Goal: Task Accomplishment & Management: Manage account settings

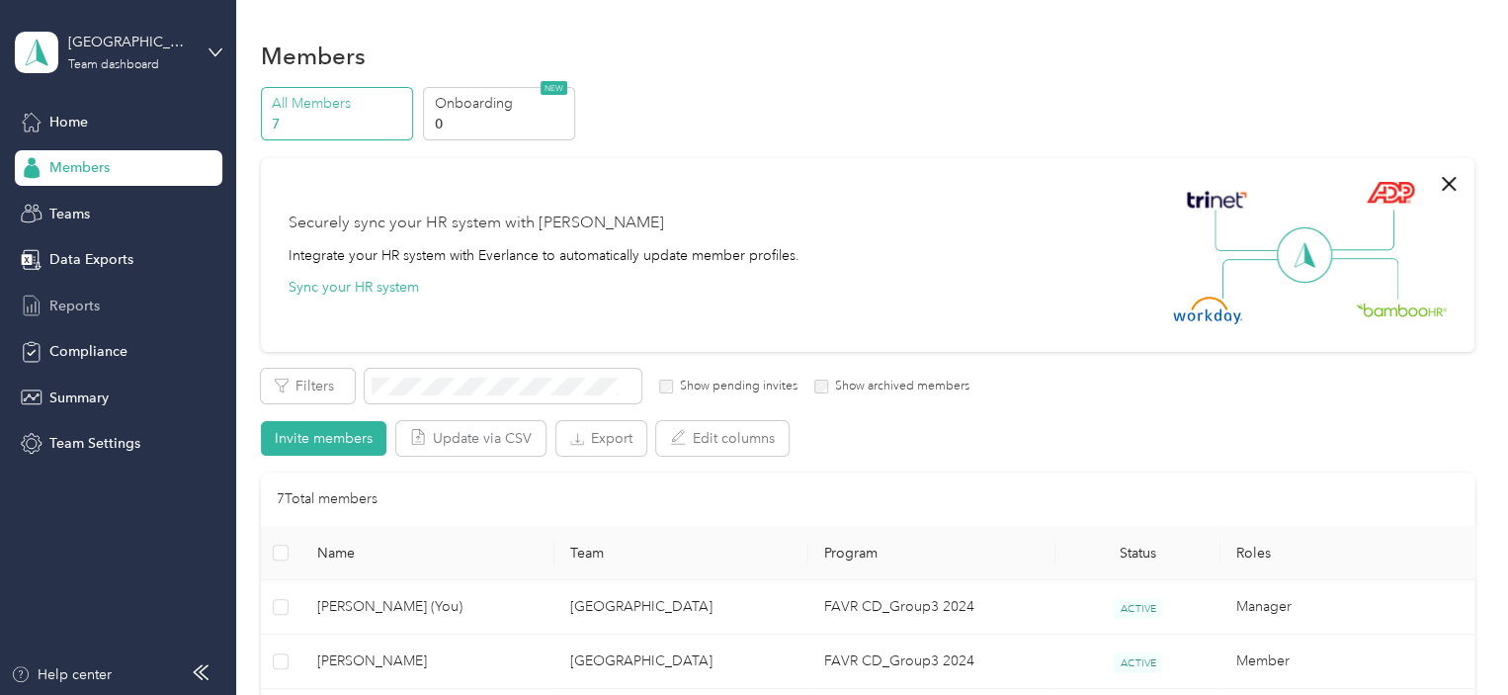
scroll to position [296, 0]
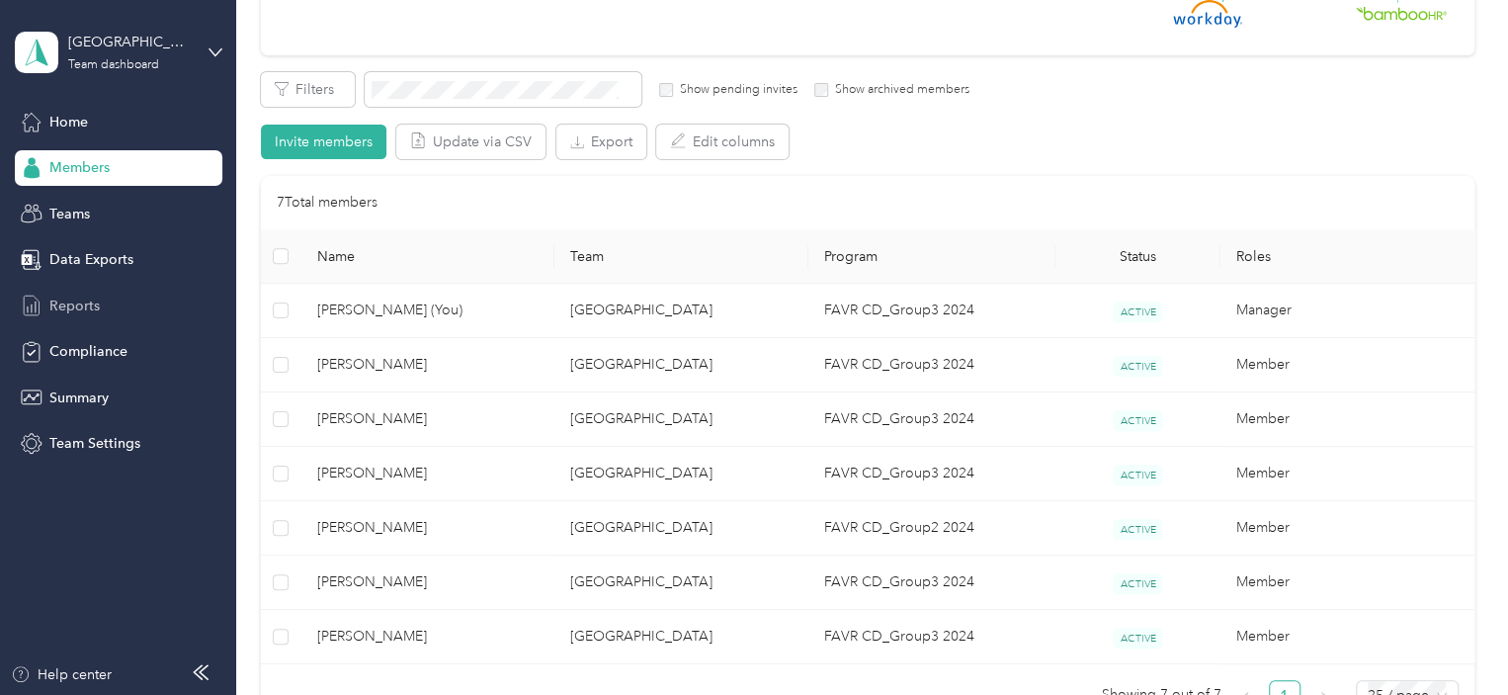
click at [69, 300] on span "Reports" at bounding box center [74, 305] width 50 height 21
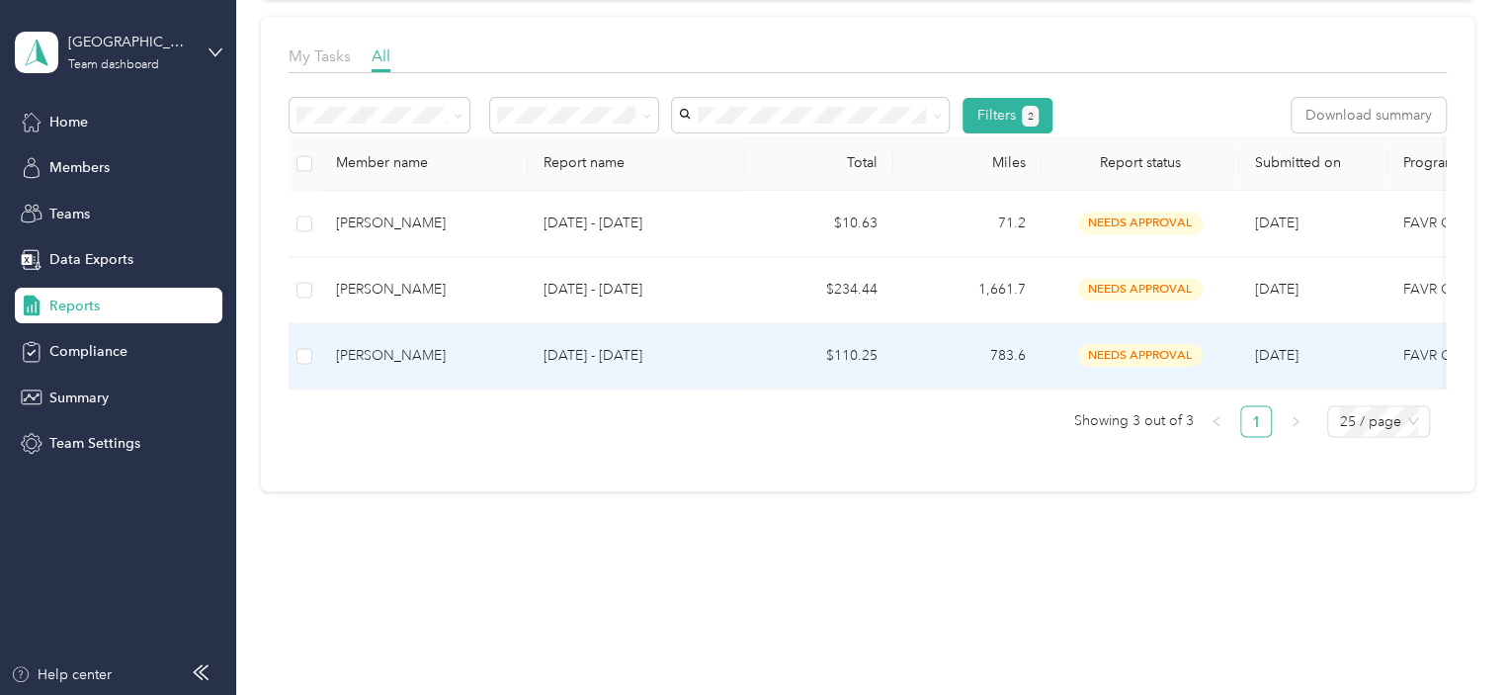
scroll to position [284, 0]
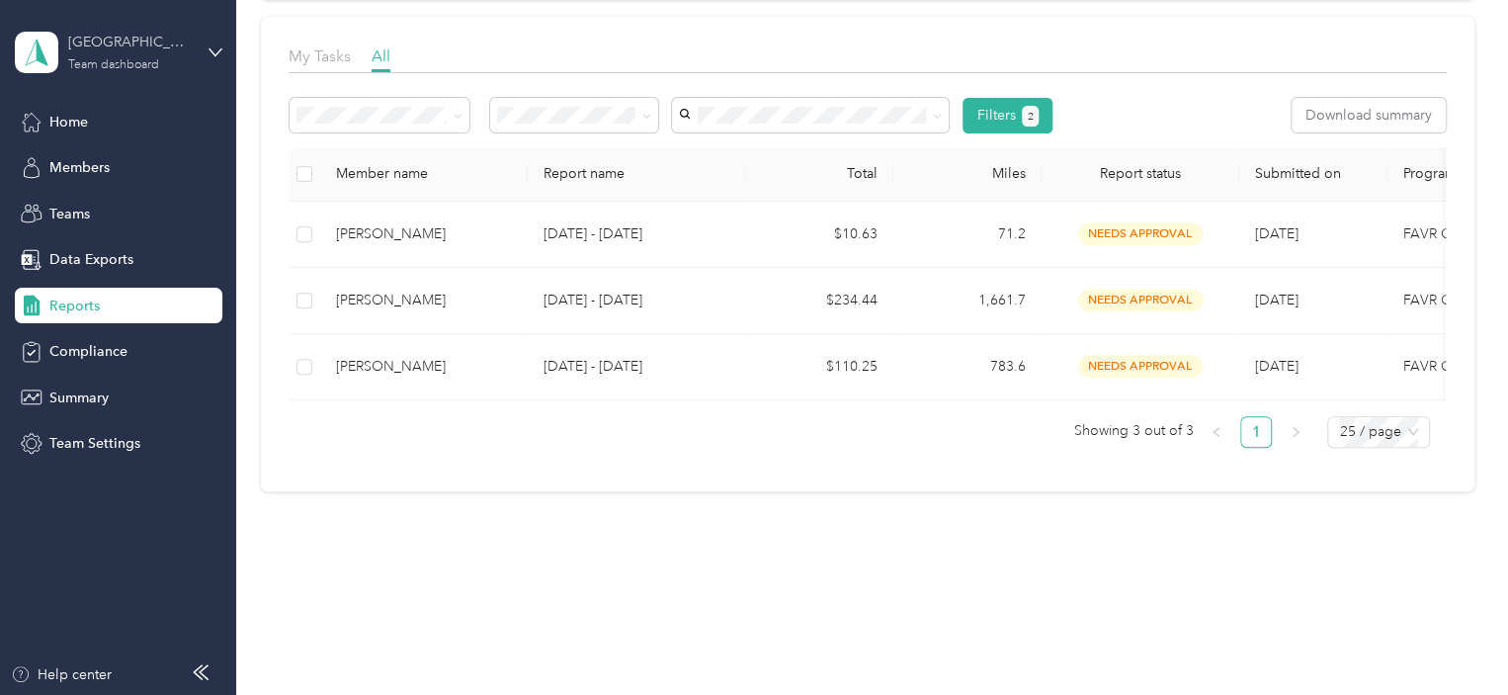
click at [118, 56] on div "Cleveland East Team dashboard" at bounding box center [130, 52] width 124 height 40
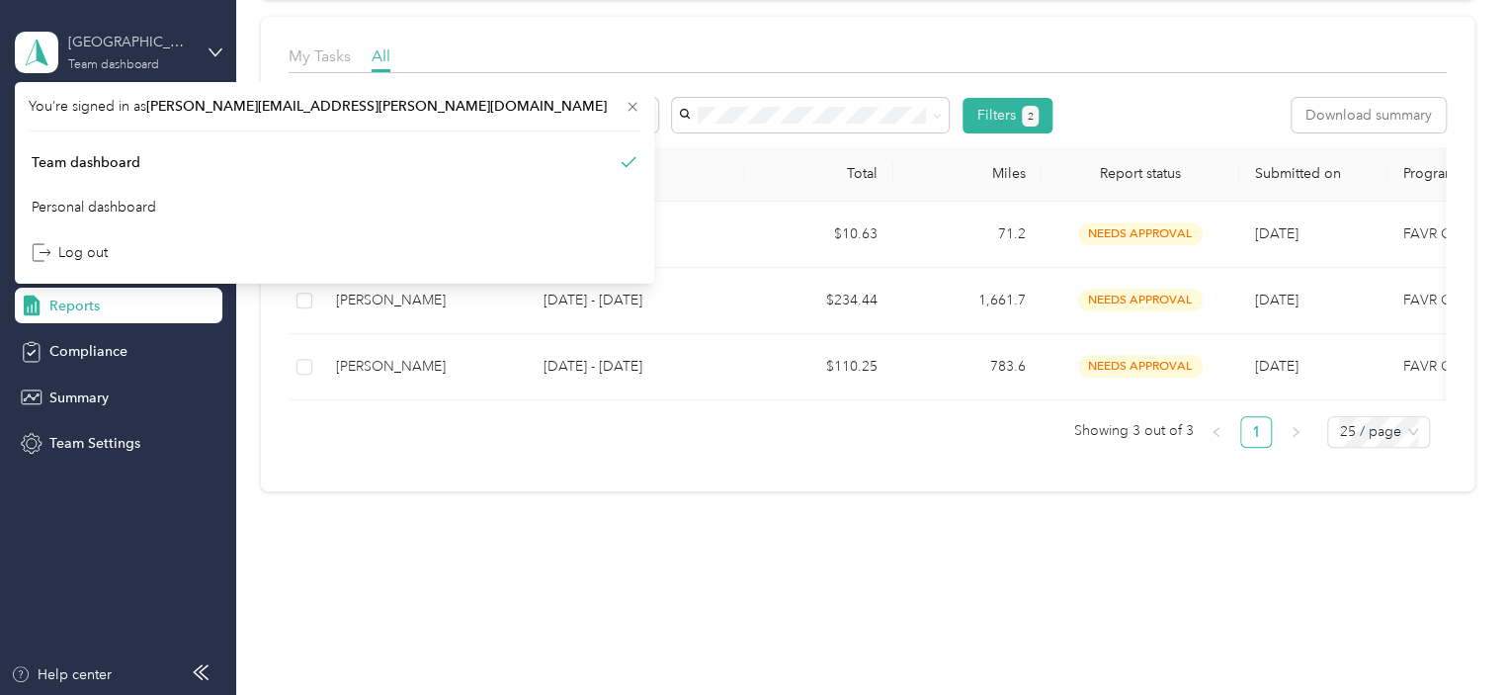
click at [118, 56] on div "Cleveland East Team dashboard" at bounding box center [130, 52] width 124 height 40
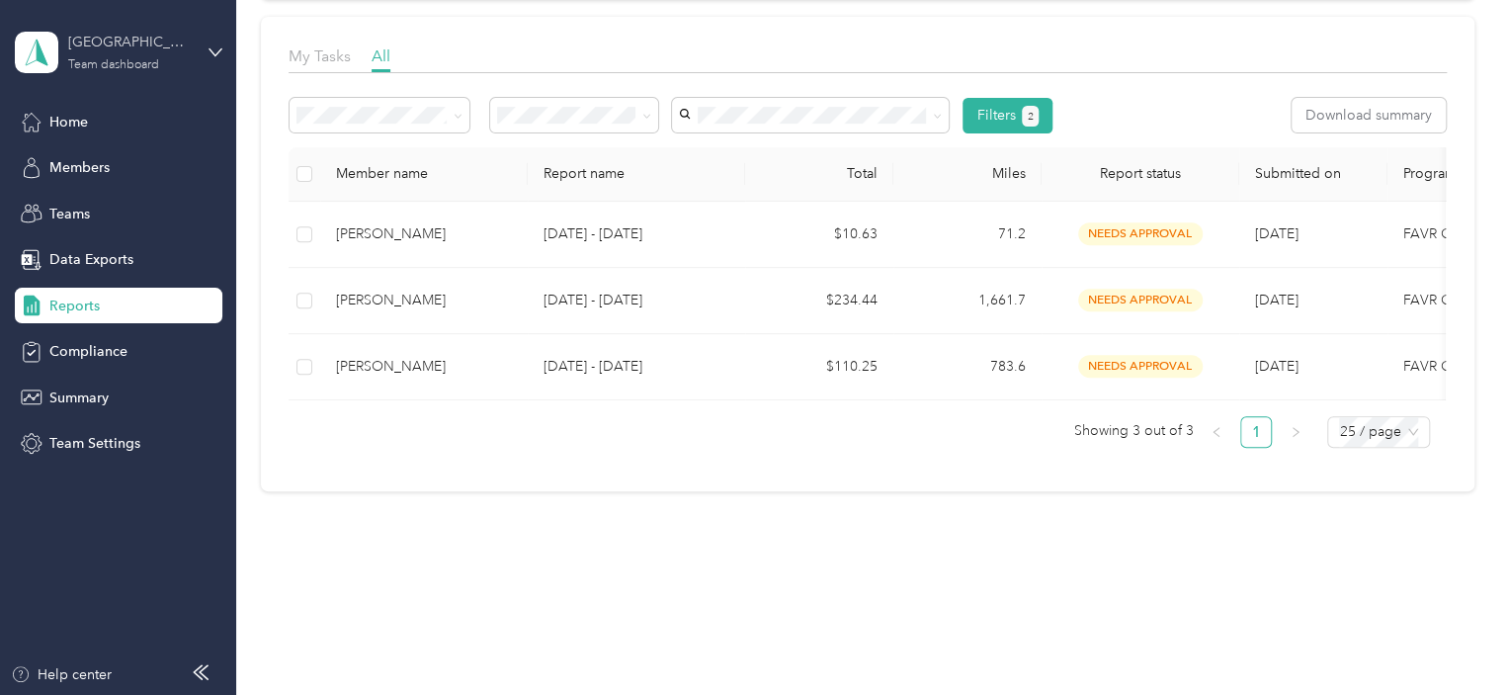
click at [114, 59] on div "Team dashboard" at bounding box center [113, 65] width 91 height 12
click at [142, 212] on div "Personal dashboard" at bounding box center [335, 207] width 612 height 35
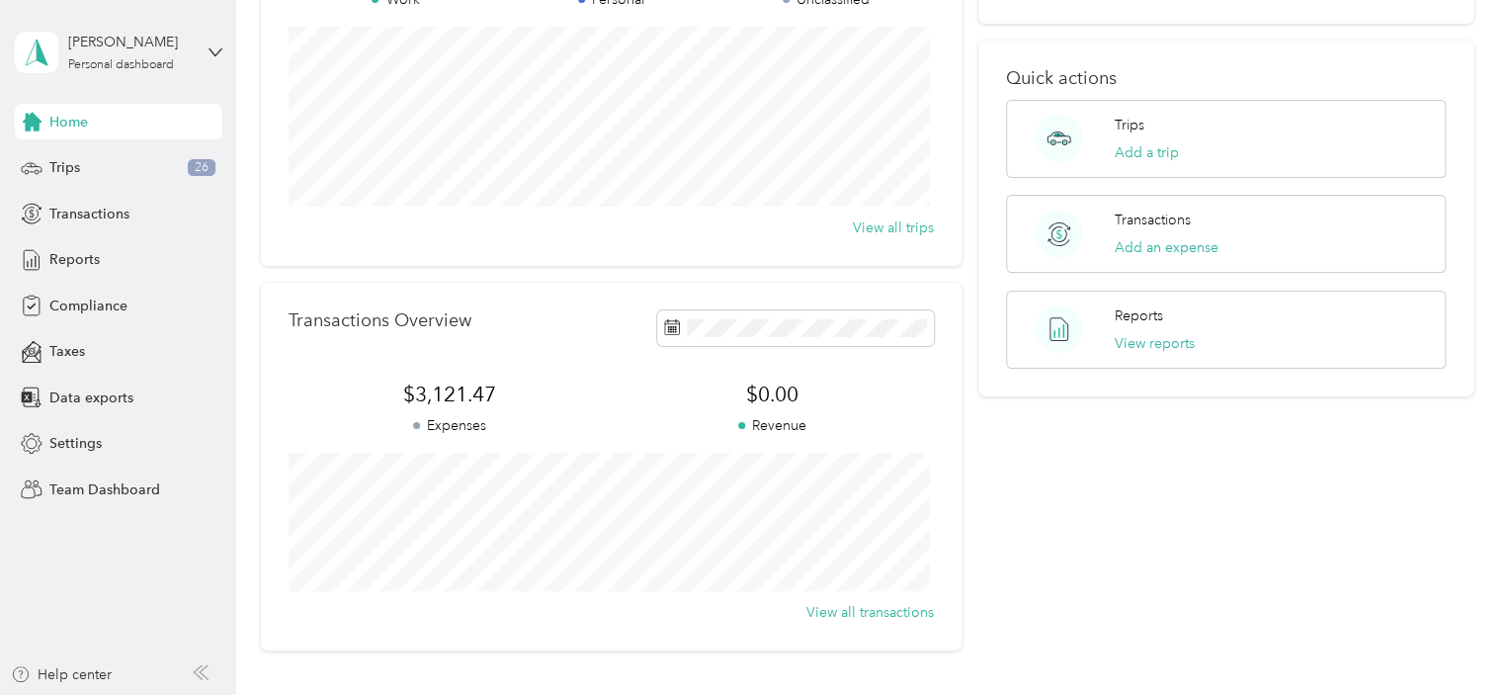
scroll to position [198, 0]
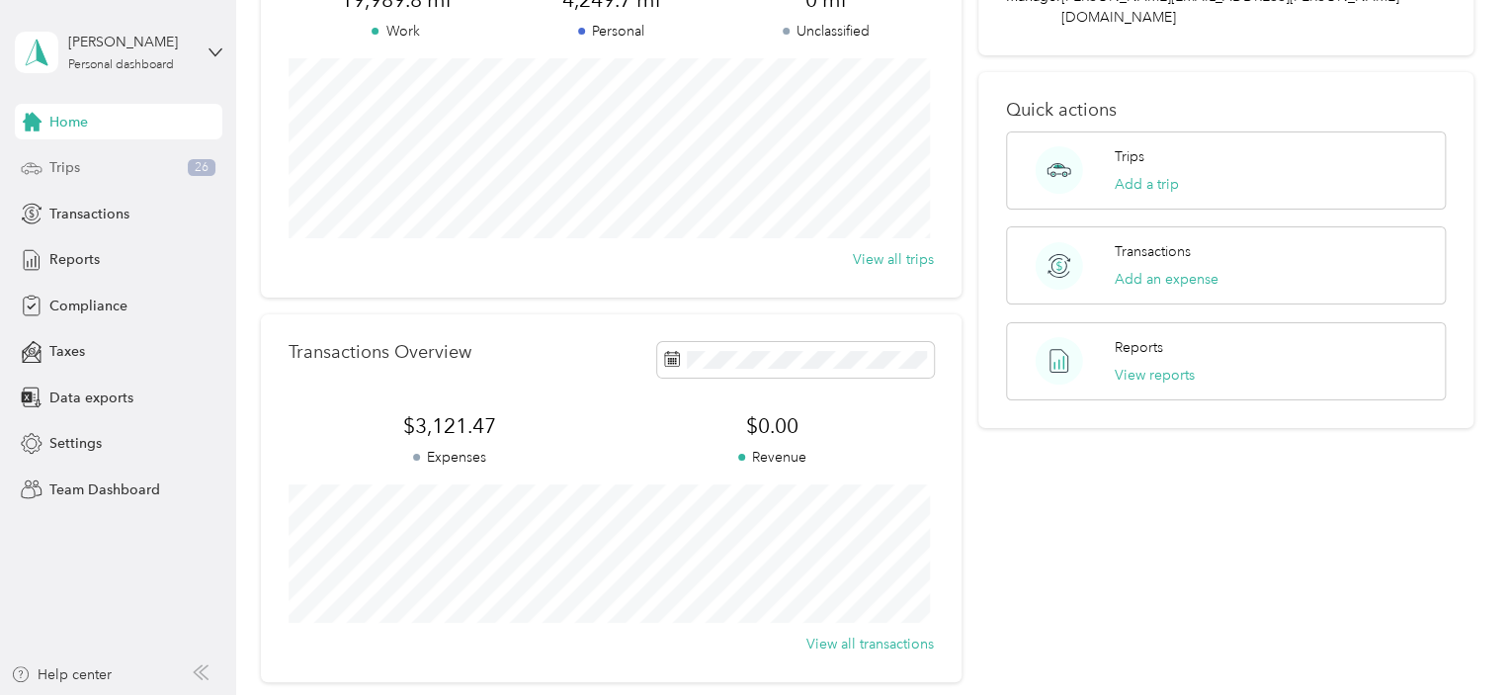
click at [62, 165] on span "Trips" at bounding box center [64, 167] width 31 height 21
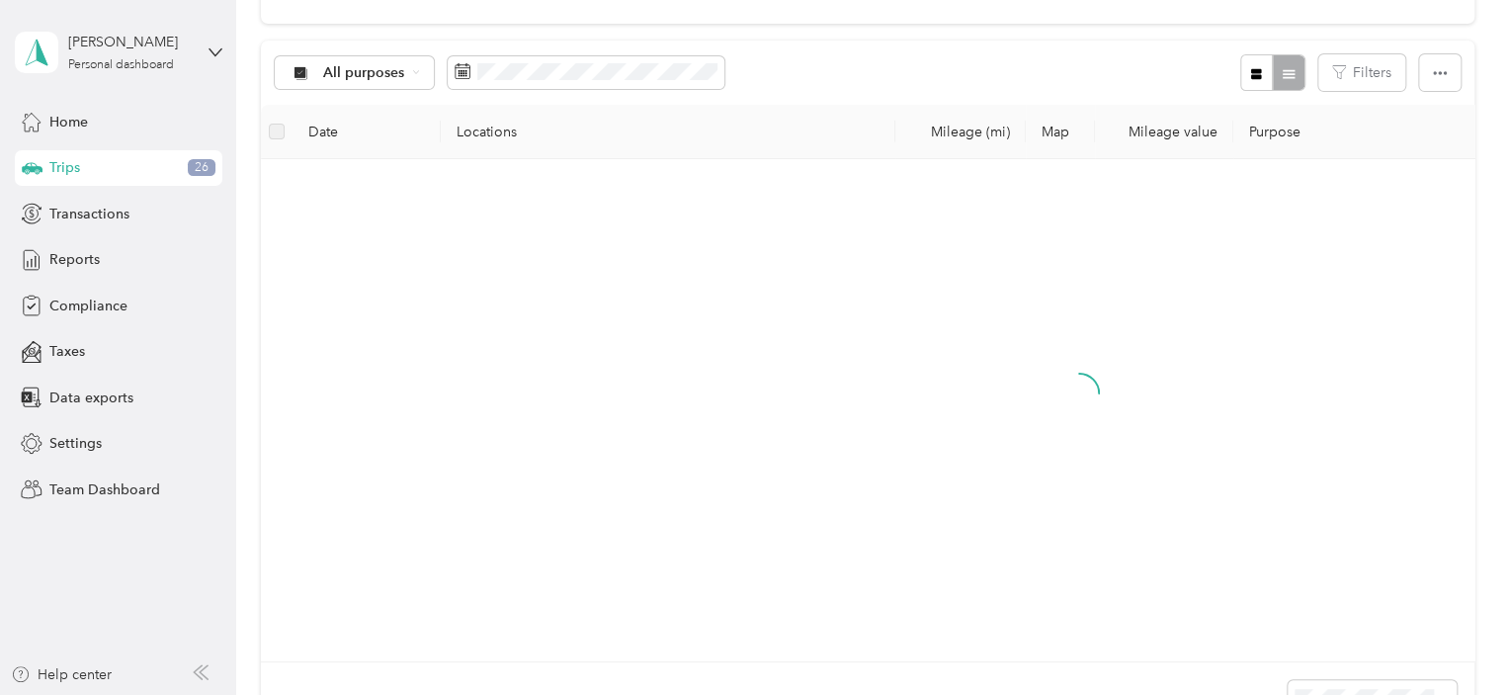
scroll to position [198, 0]
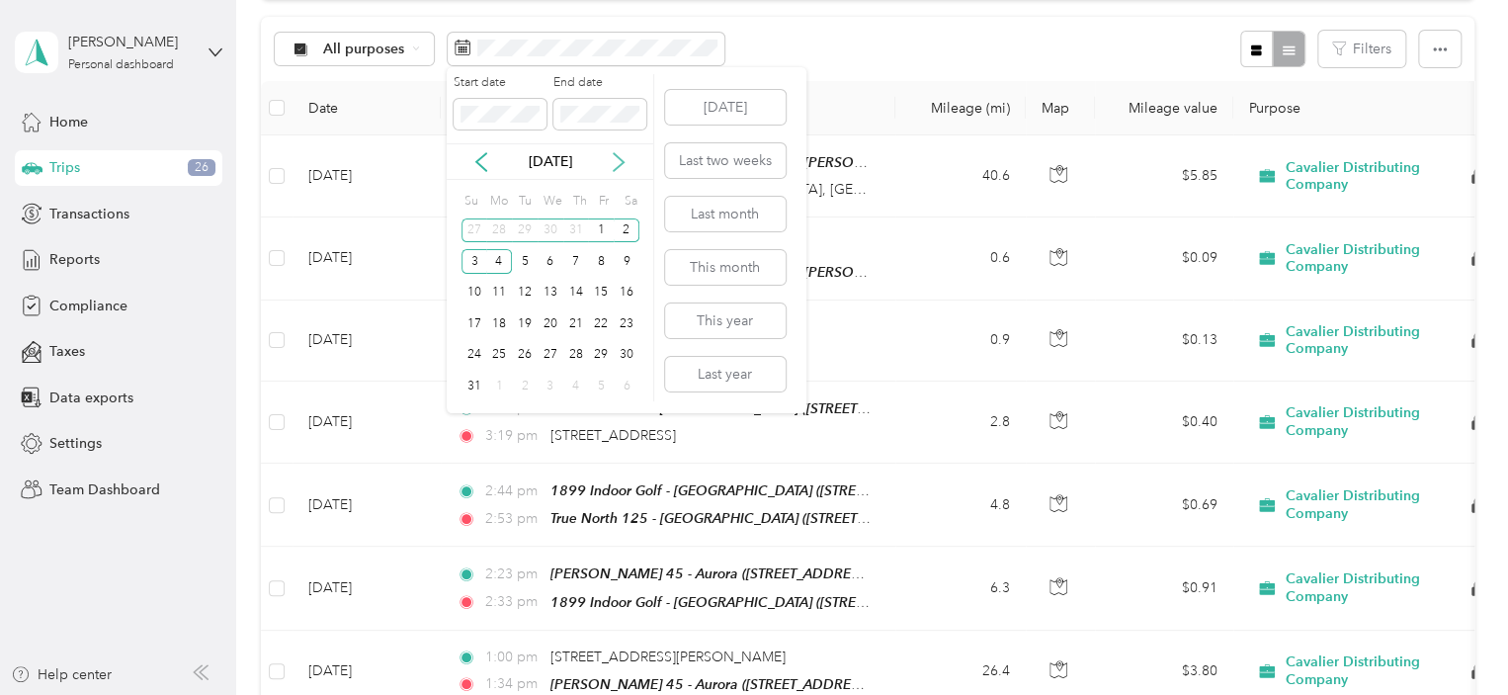
click at [613, 159] on icon at bounding box center [619, 162] width 20 height 20
click at [482, 154] on icon at bounding box center [481, 162] width 20 height 20
click at [498, 230] on div "1" at bounding box center [499, 230] width 26 height 25
click at [522, 351] on div "30" at bounding box center [525, 355] width 26 height 25
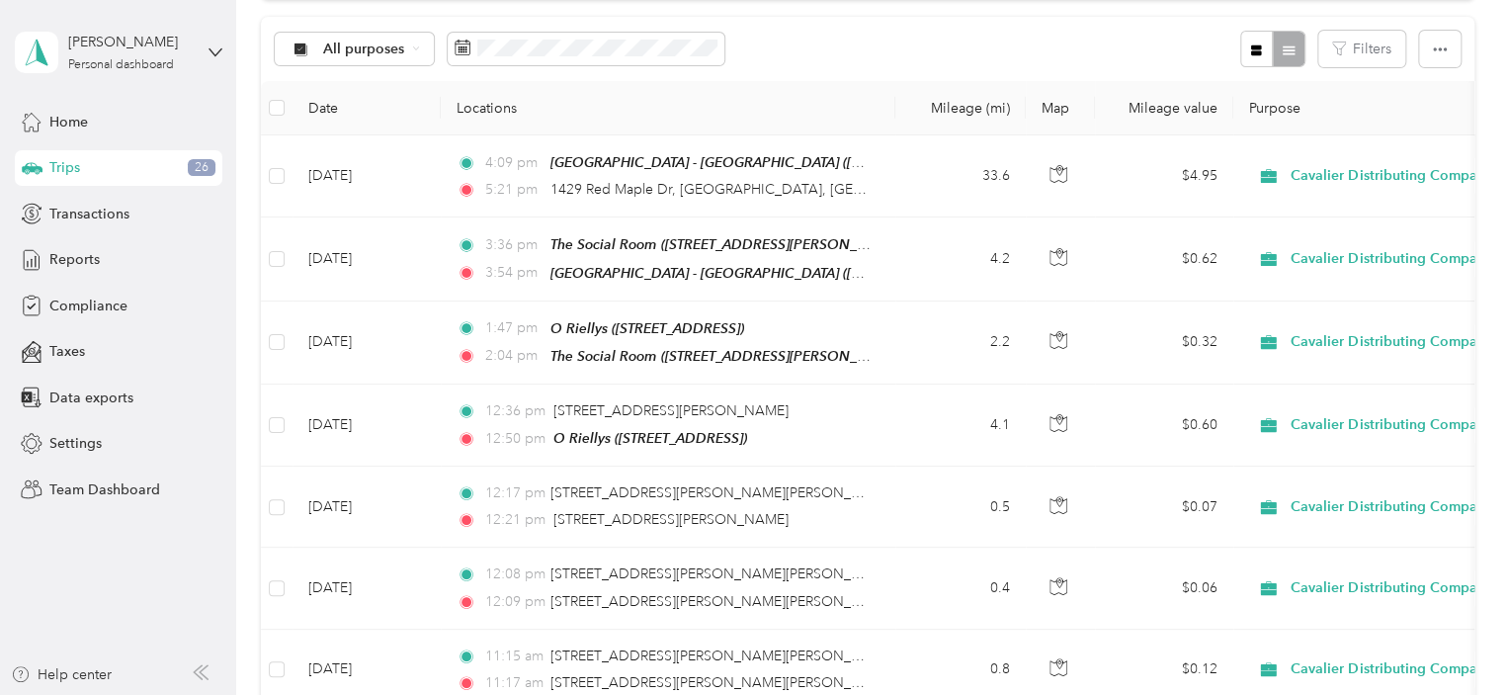
click at [994, 41] on div "All purposes Filters" at bounding box center [867, 49] width 1213 height 64
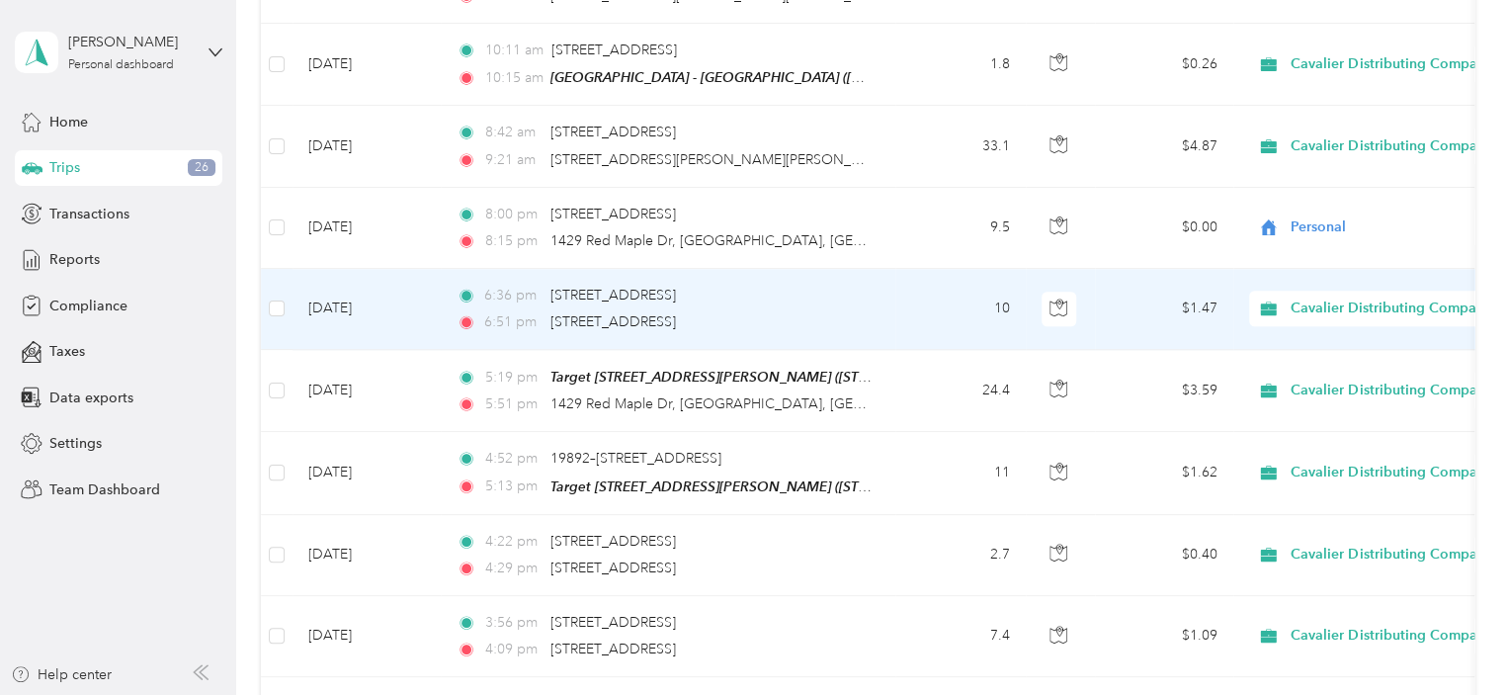
scroll to position [988, 0]
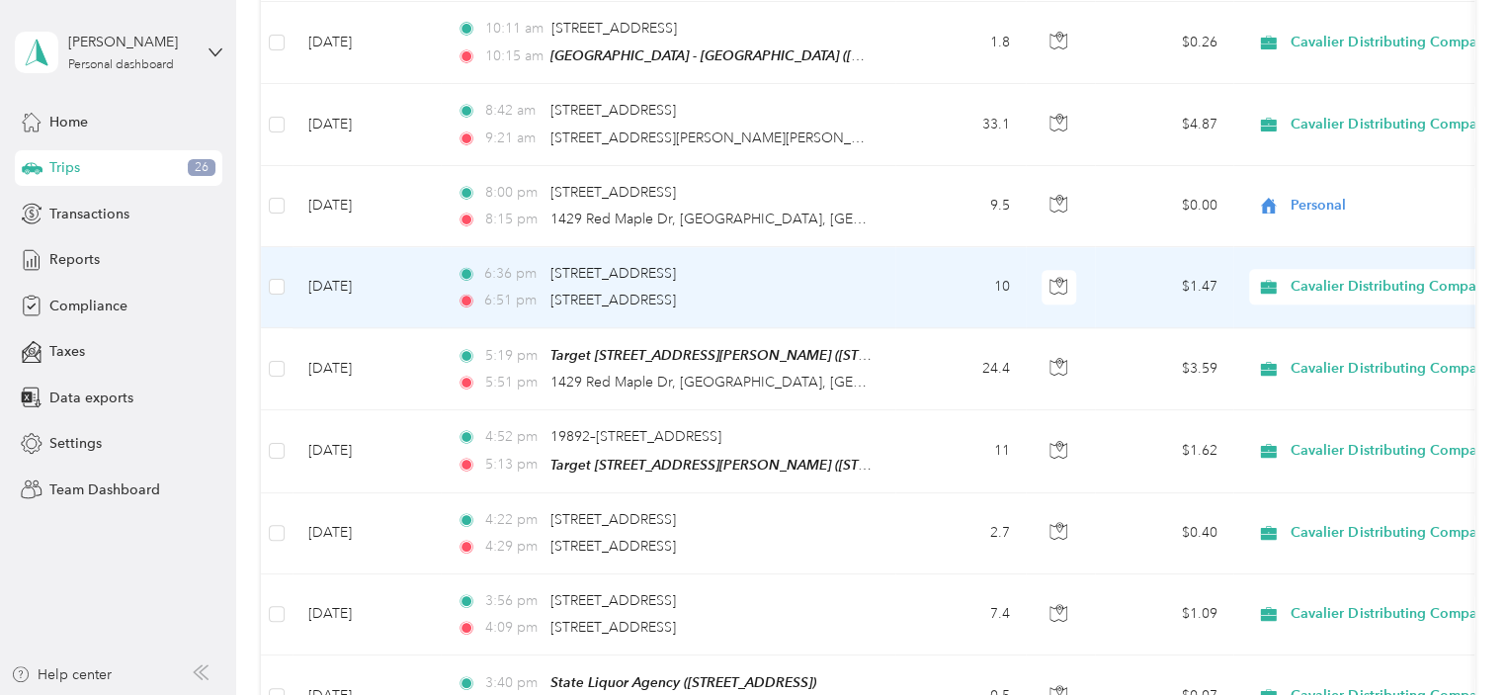
click at [1395, 276] on span "Cavalier Distributing Company" at bounding box center [1391, 287] width 201 height 22
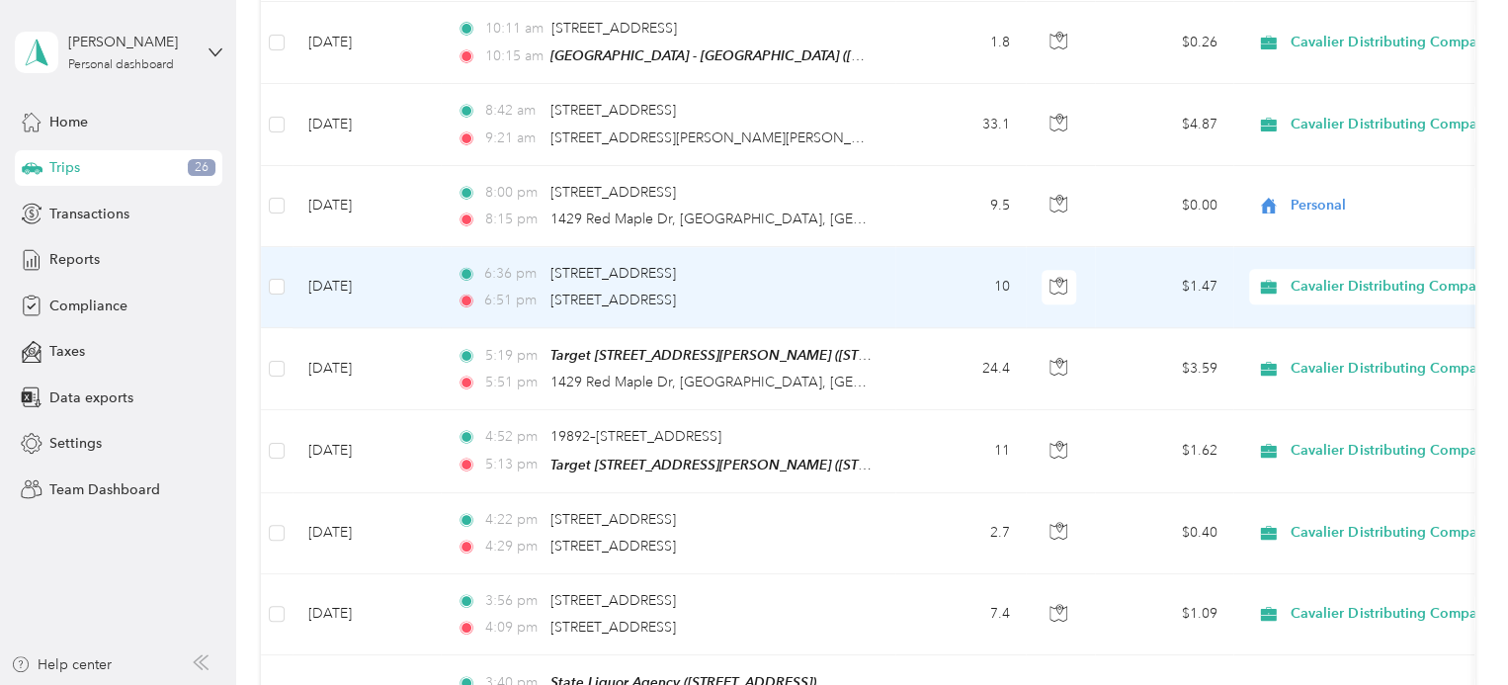
click at [1363, 347] on span "Personal" at bounding box center [1409, 348] width 225 height 21
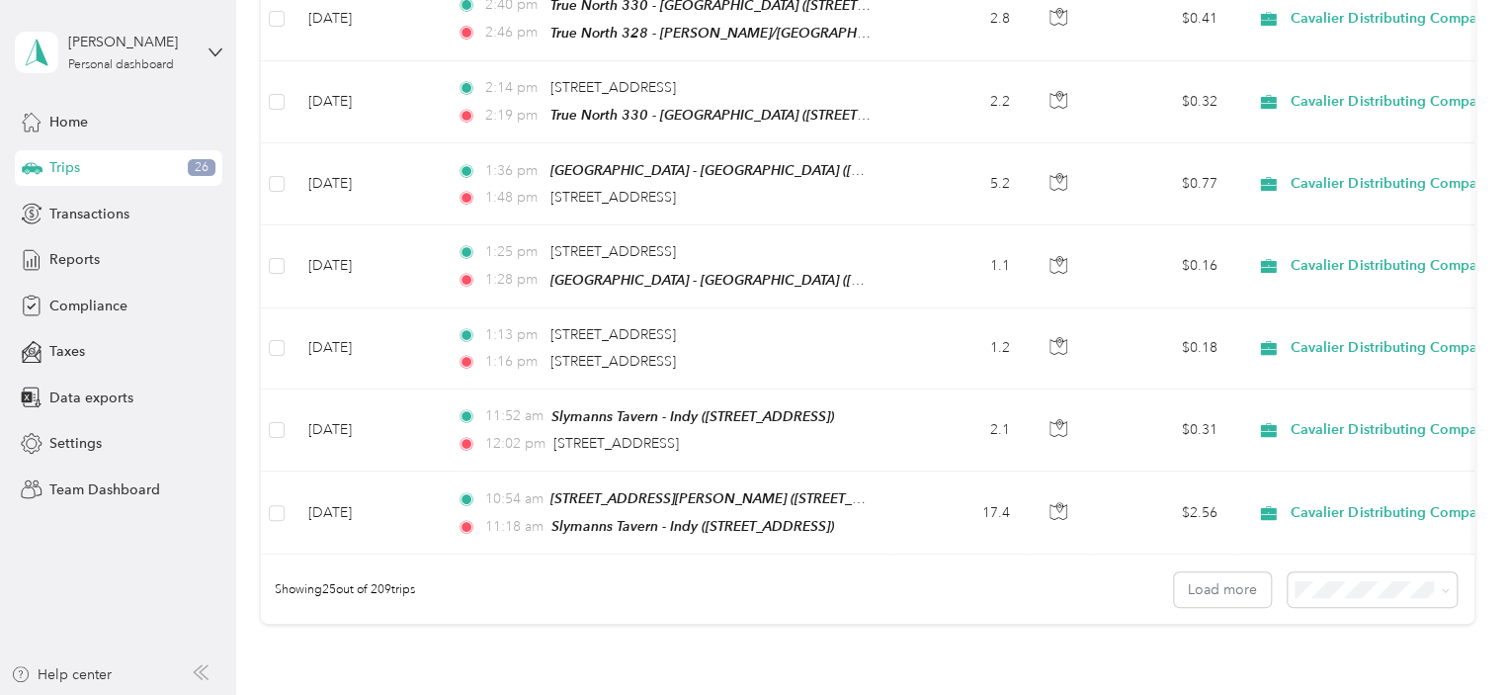
scroll to position [1878, 0]
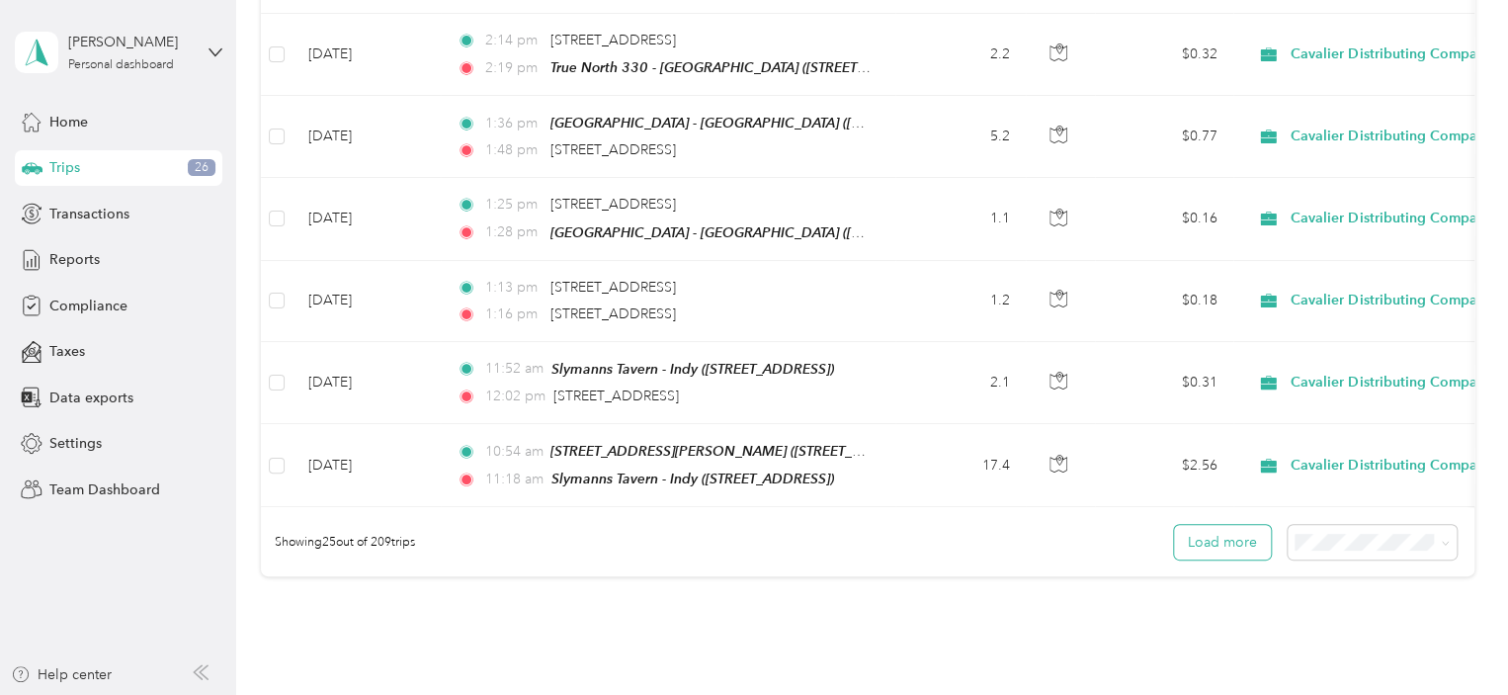
click at [1238, 537] on button "Load more" at bounding box center [1222, 542] width 97 height 35
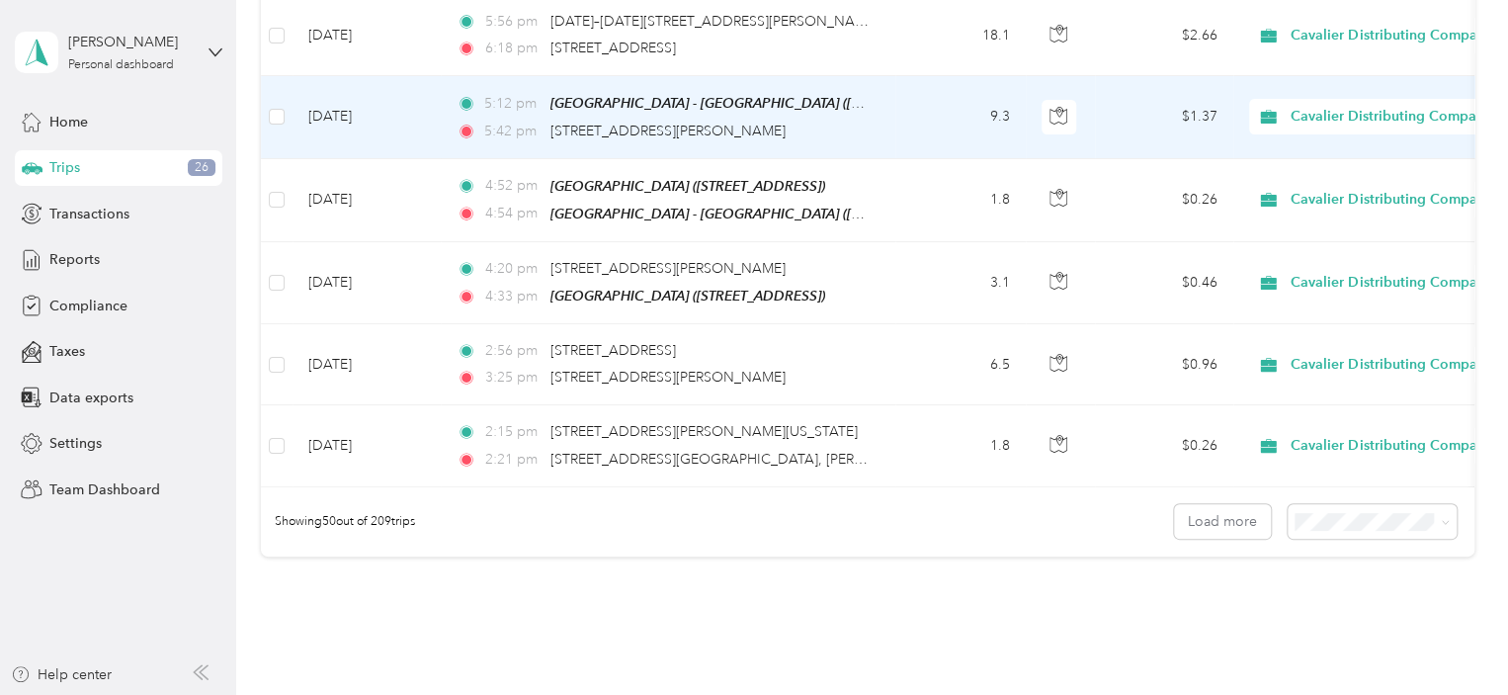
scroll to position [3953, 0]
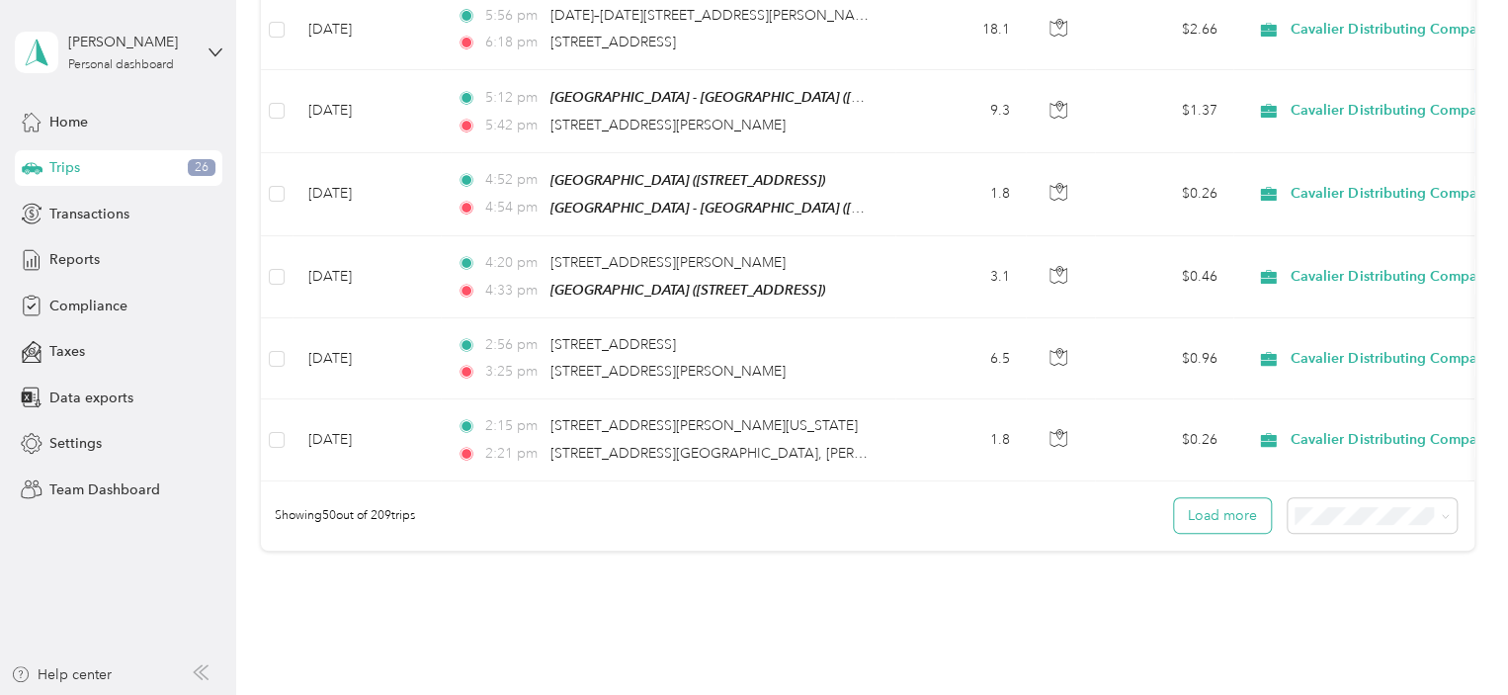
click at [1224, 498] on button "Load more" at bounding box center [1222, 515] width 97 height 35
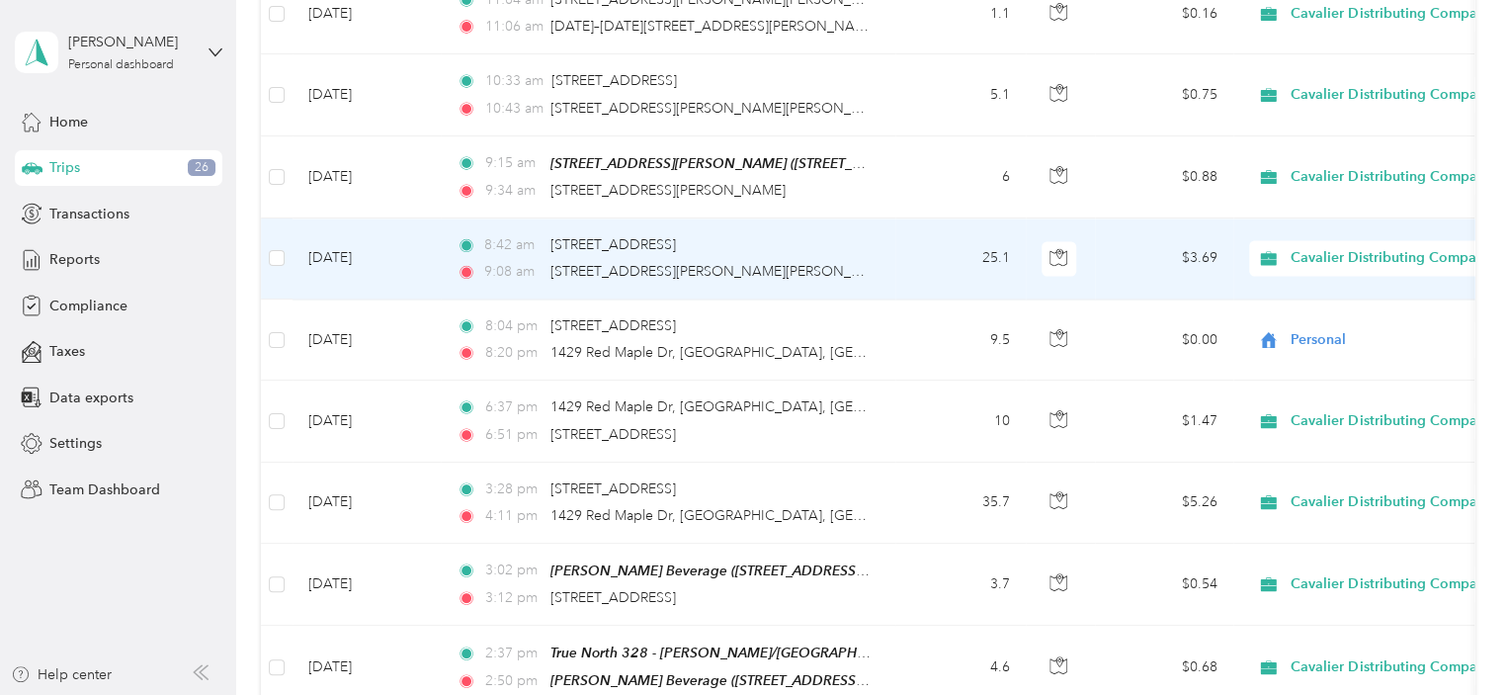
scroll to position [5633, 0]
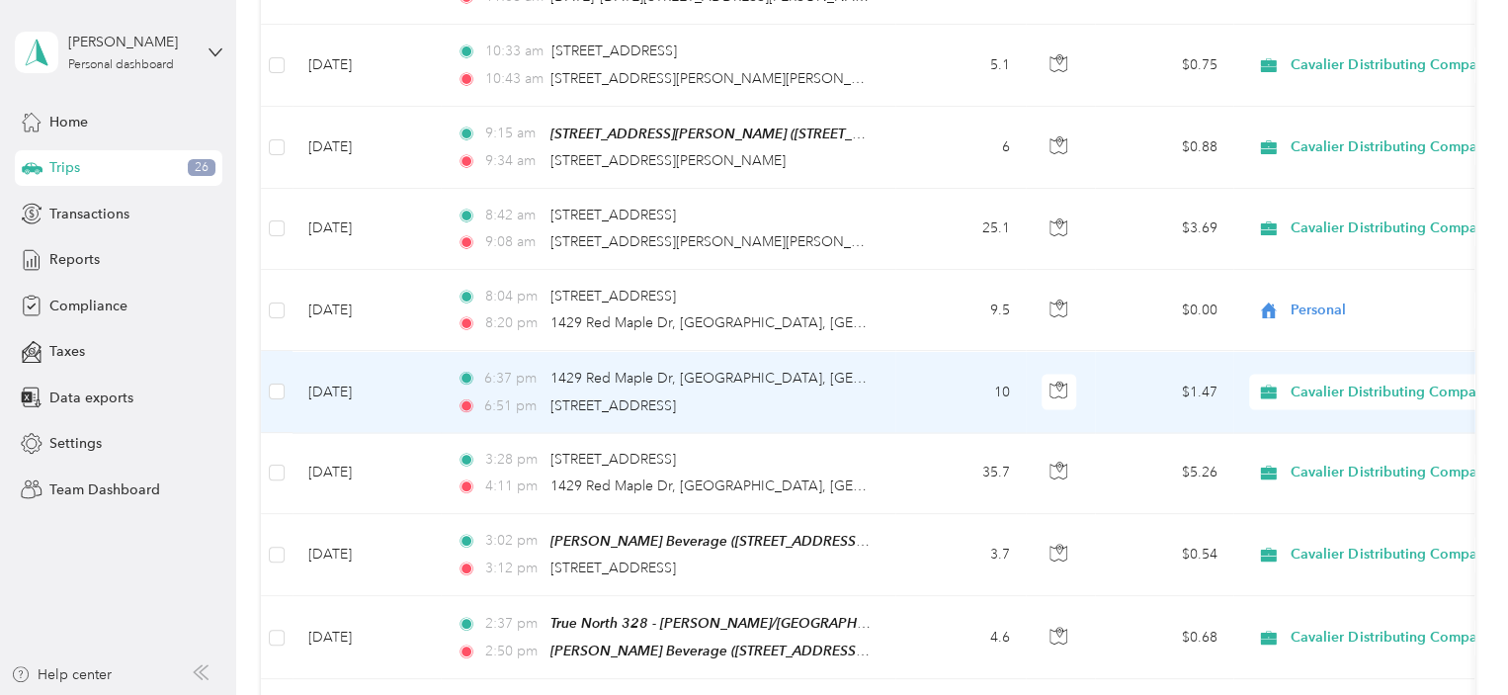
click at [1364, 380] on span "Cavalier Distributing Company" at bounding box center [1391, 391] width 201 height 22
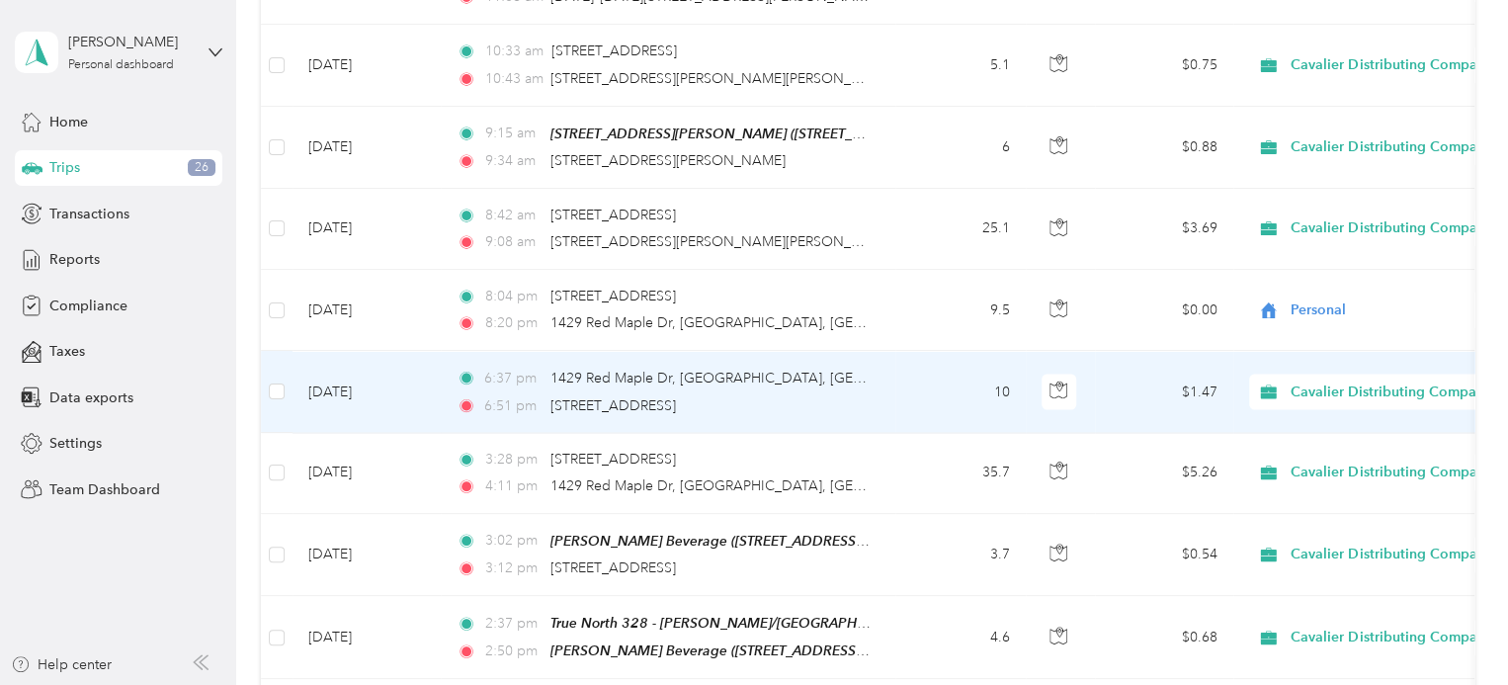
click at [1369, 402] on span "Personal" at bounding box center [1409, 405] width 225 height 21
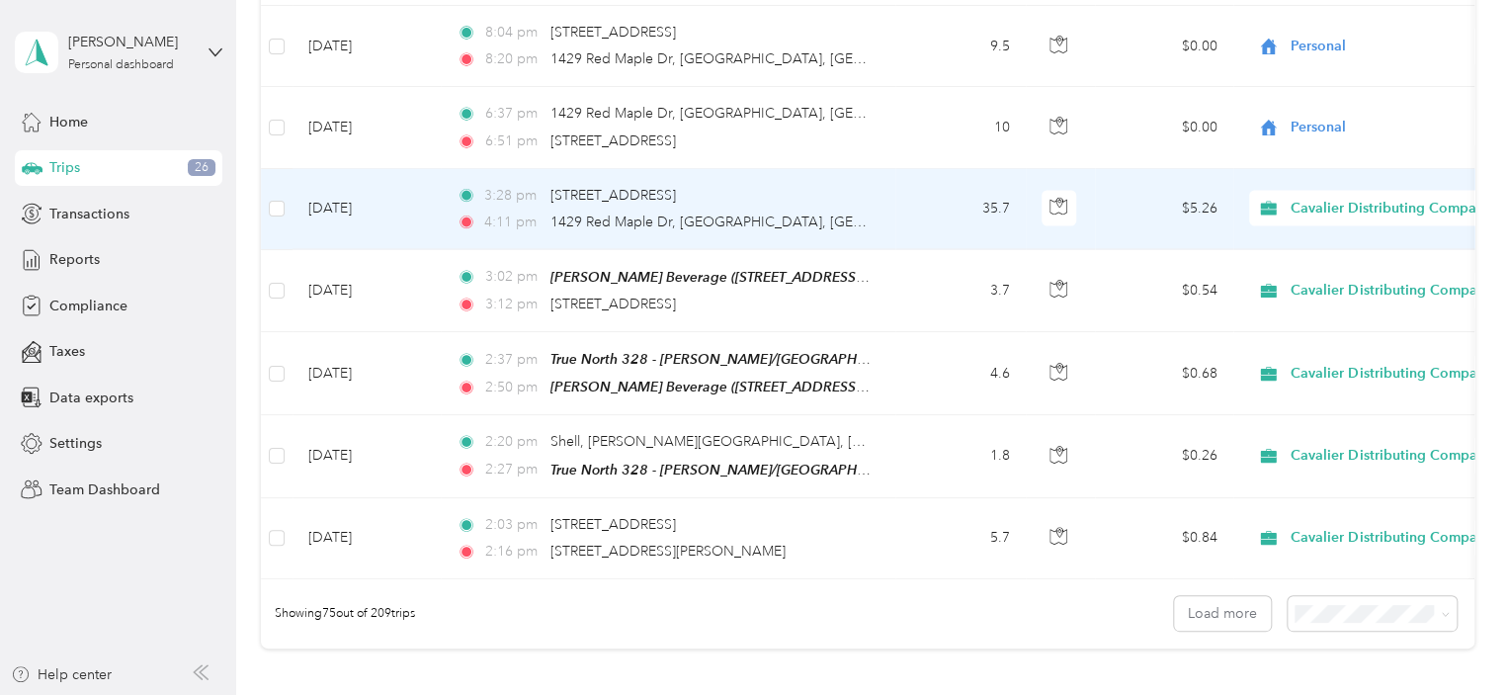
scroll to position [5929, 0]
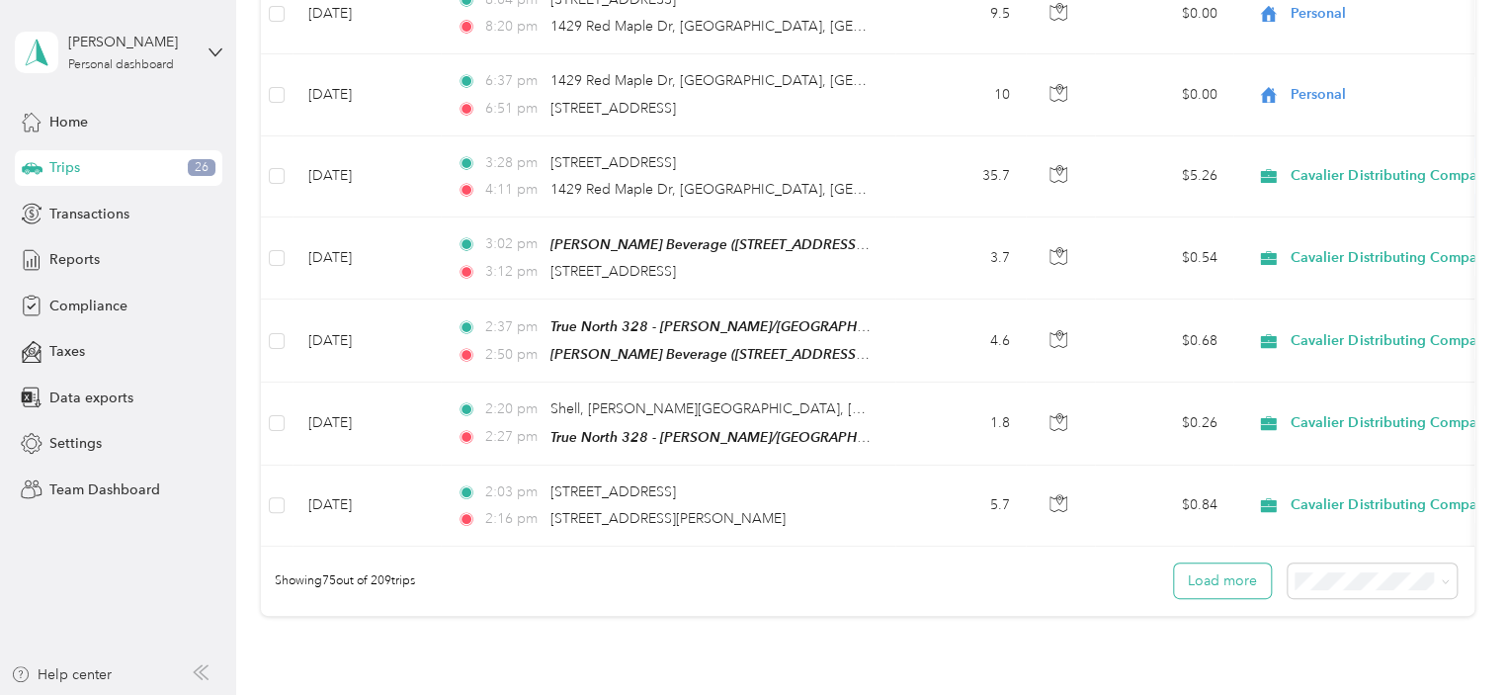
click at [1199, 563] on button "Load more" at bounding box center [1222, 580] width 97 height 35
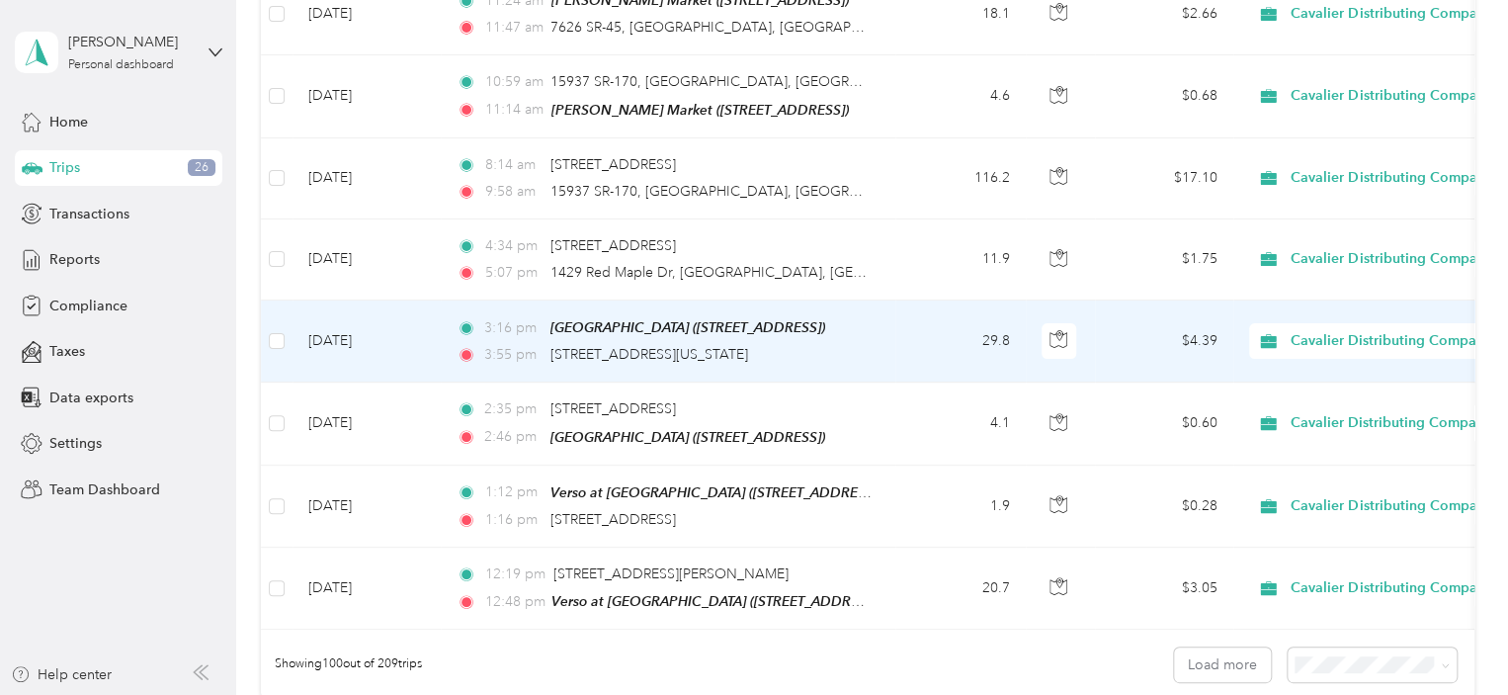
scroll to position [8004, 0]
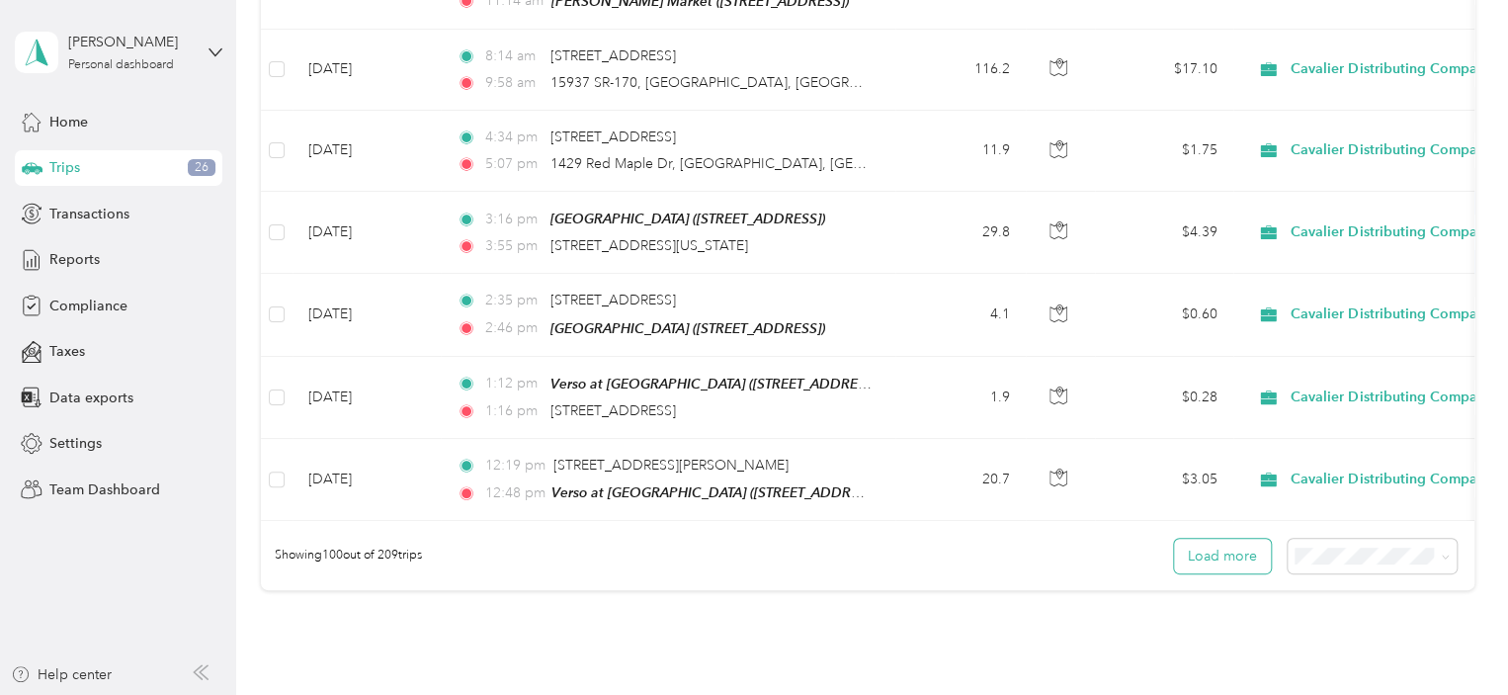
click at [1200, 539] on button "Load more" at bounding box center [1222, 556] width 97 height 35
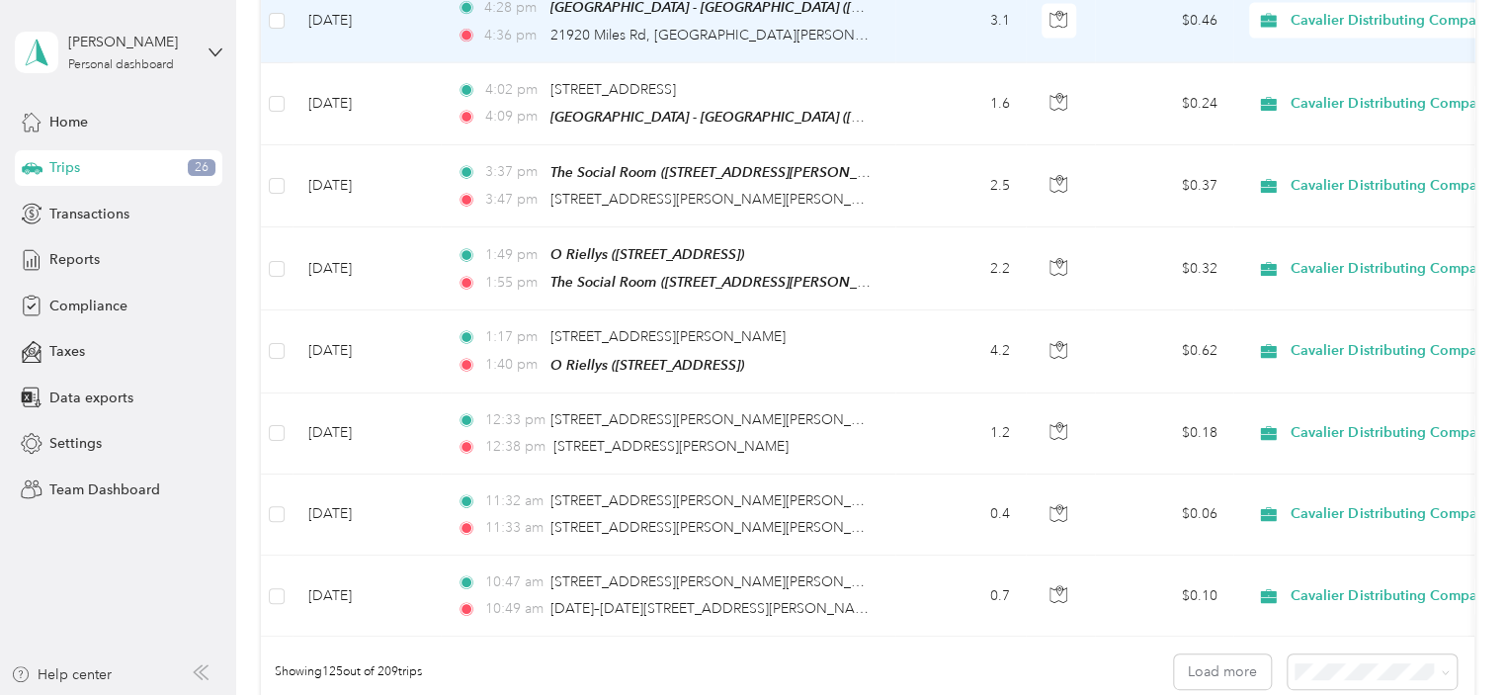
scroll to position [9981, 0]
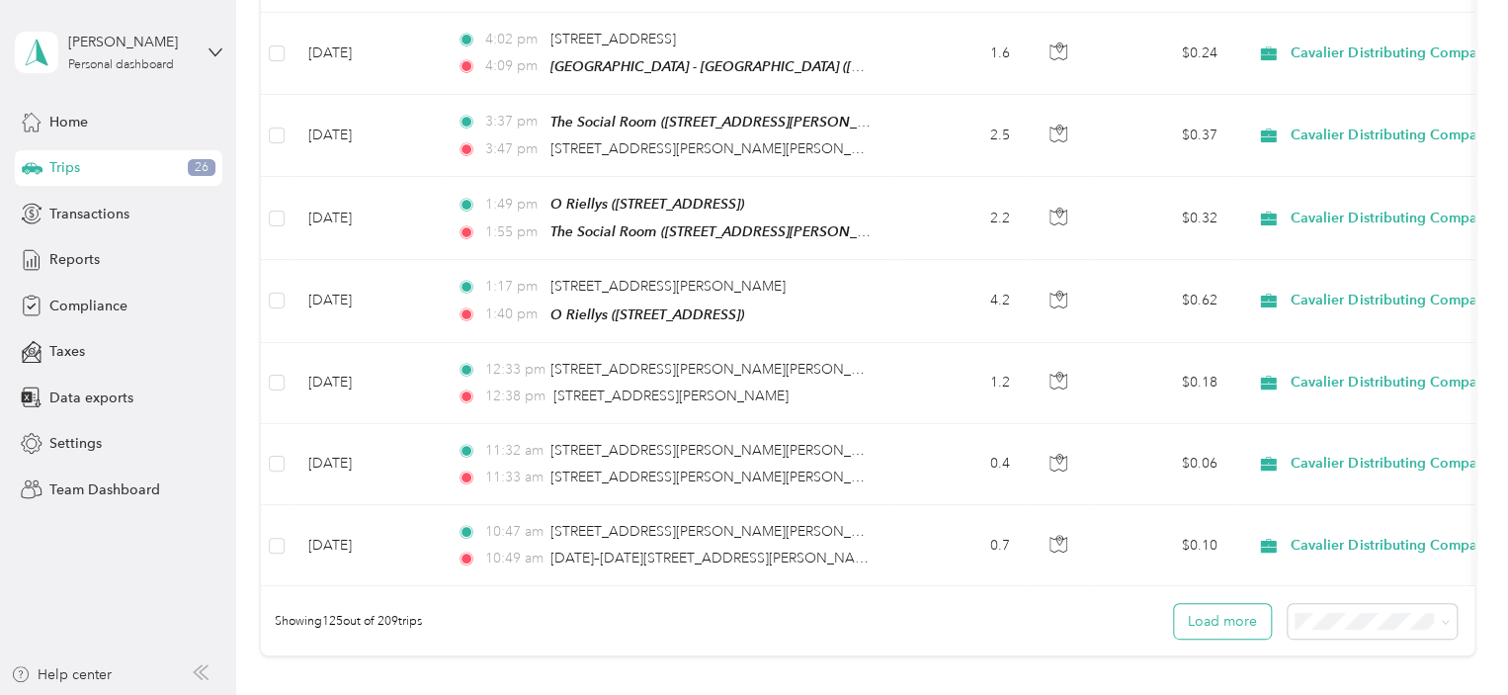
click at [1218, 604] on button "Load more" at bounding box center [1222, 621] width 97 height 35
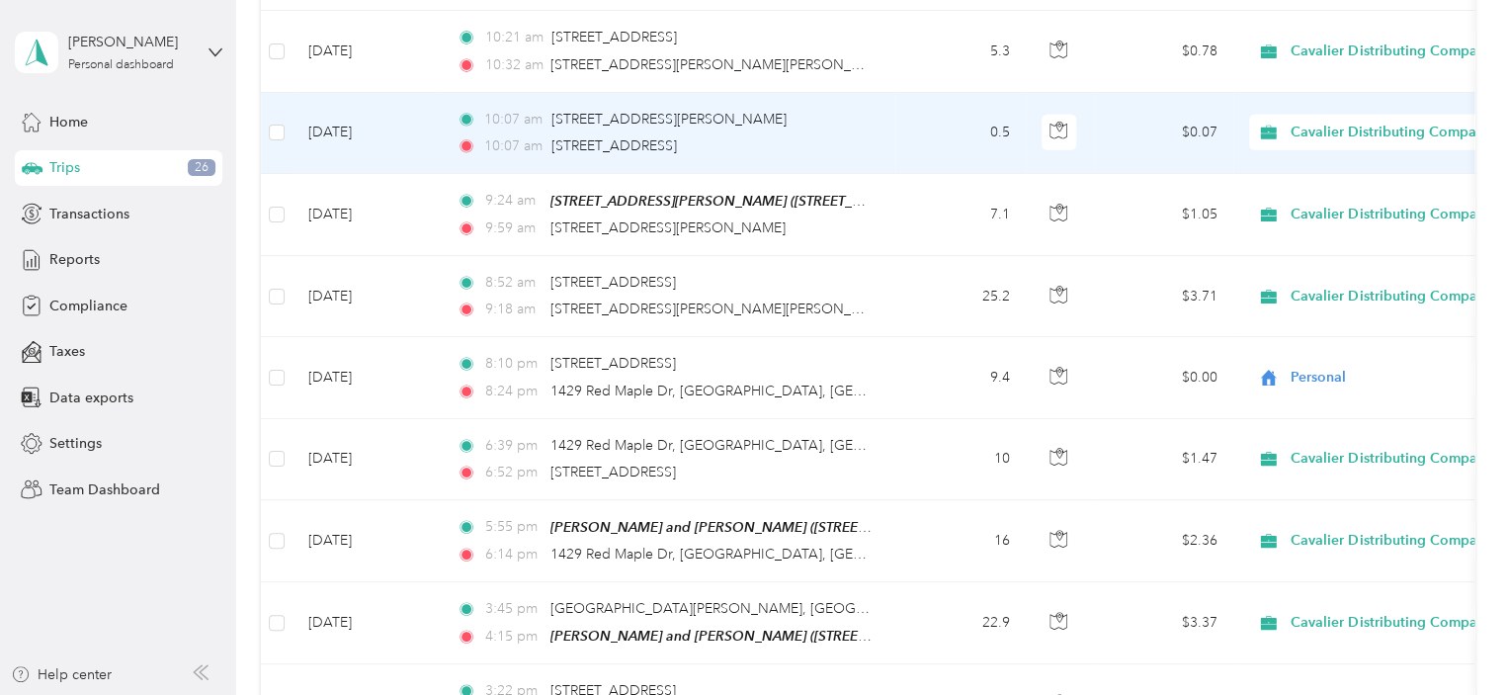
scroll to position [10573, 0]
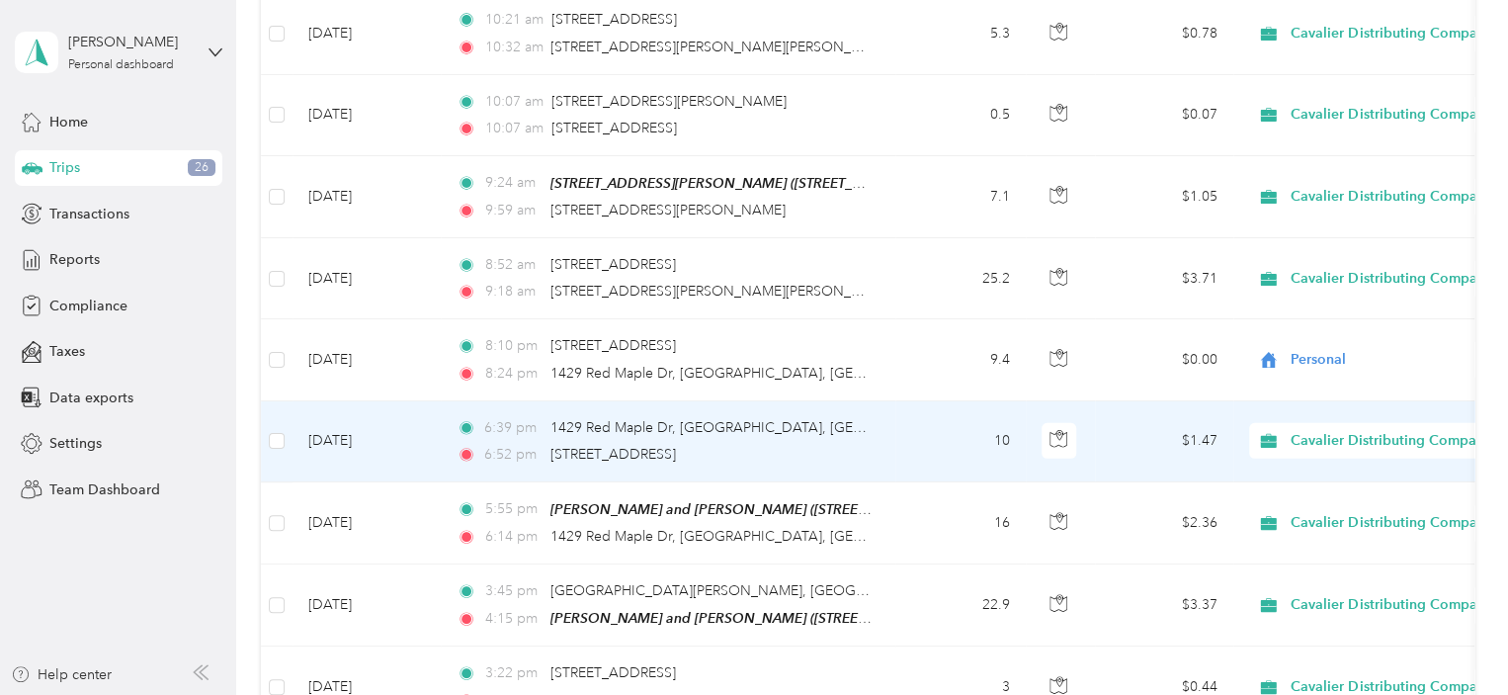
click at [1366, 430] on span "Cavalier Distributing Company" at bounding box center [1391, 441] width 201 height 22
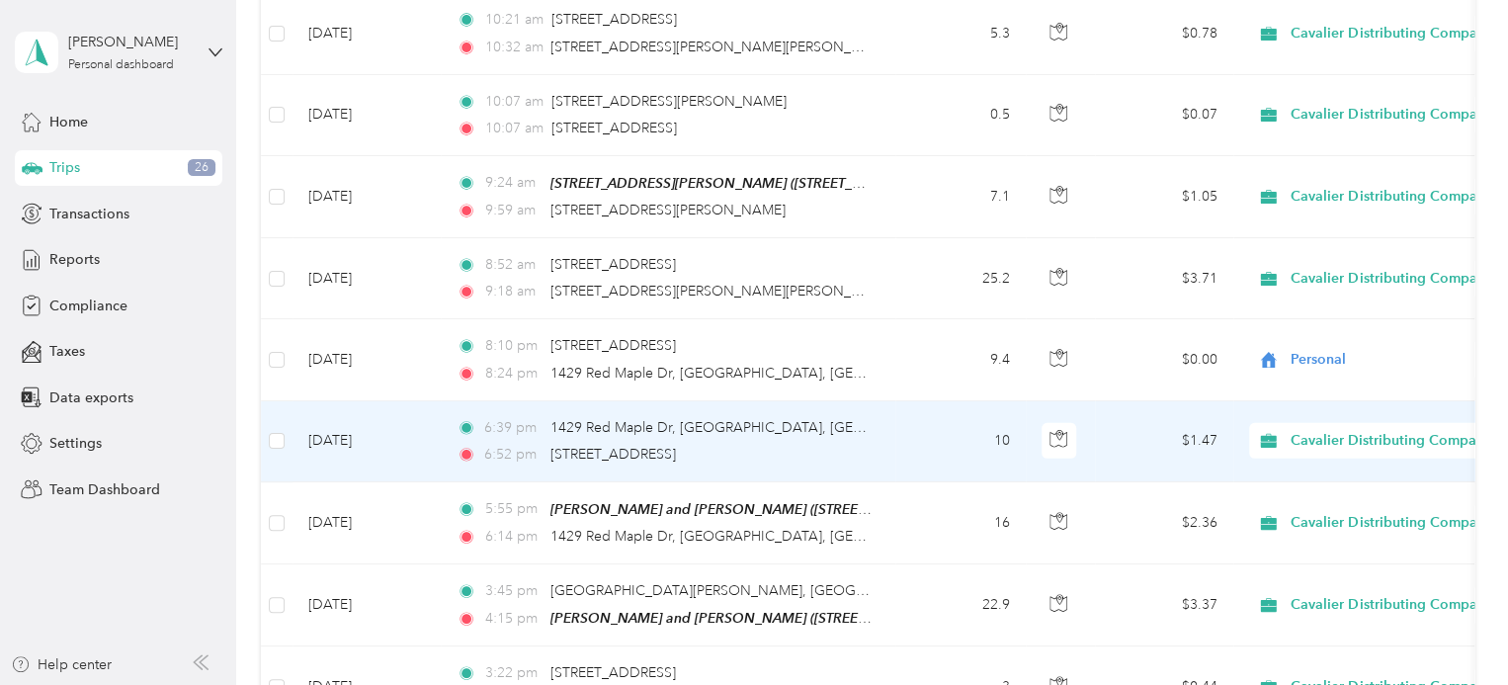
click at [1353, 409] on span "Personal" at bounding box center [1409, 411] width 225 height 21
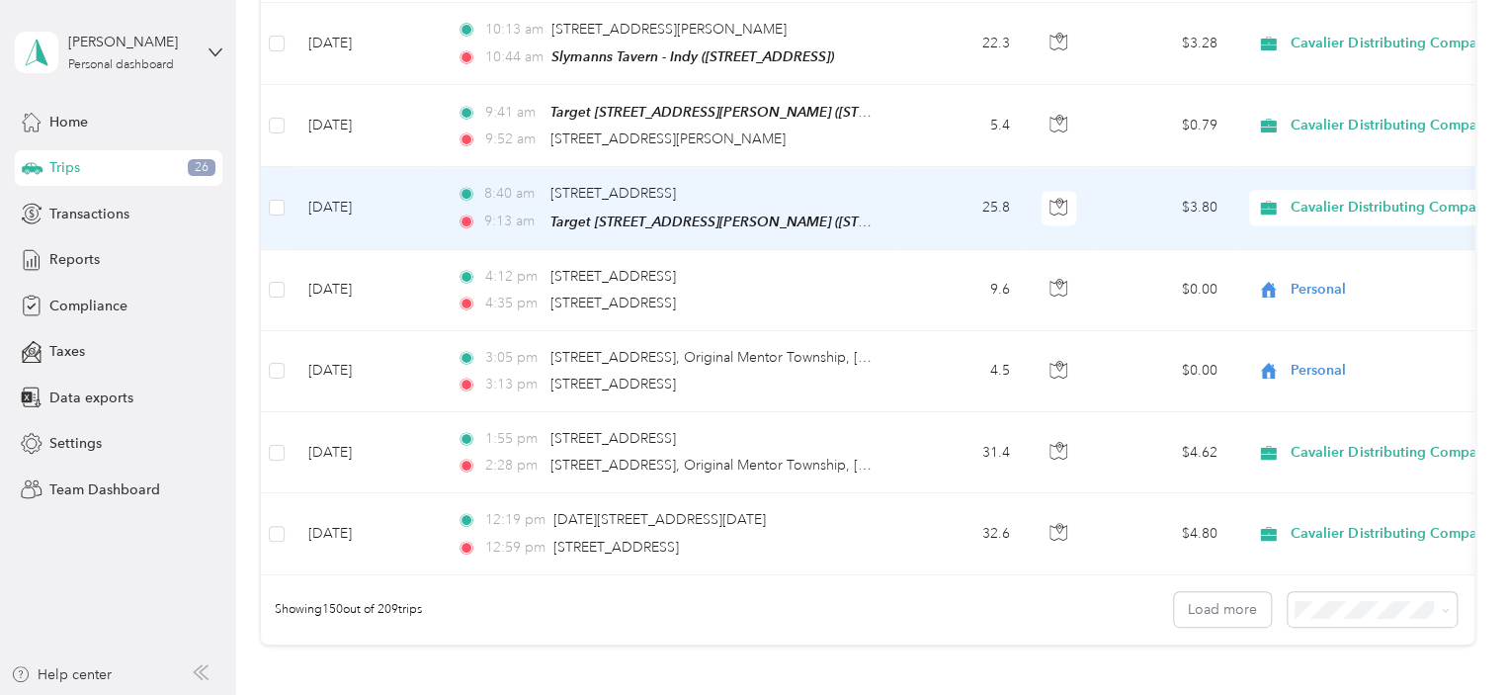
scroll to position [12056, 0]
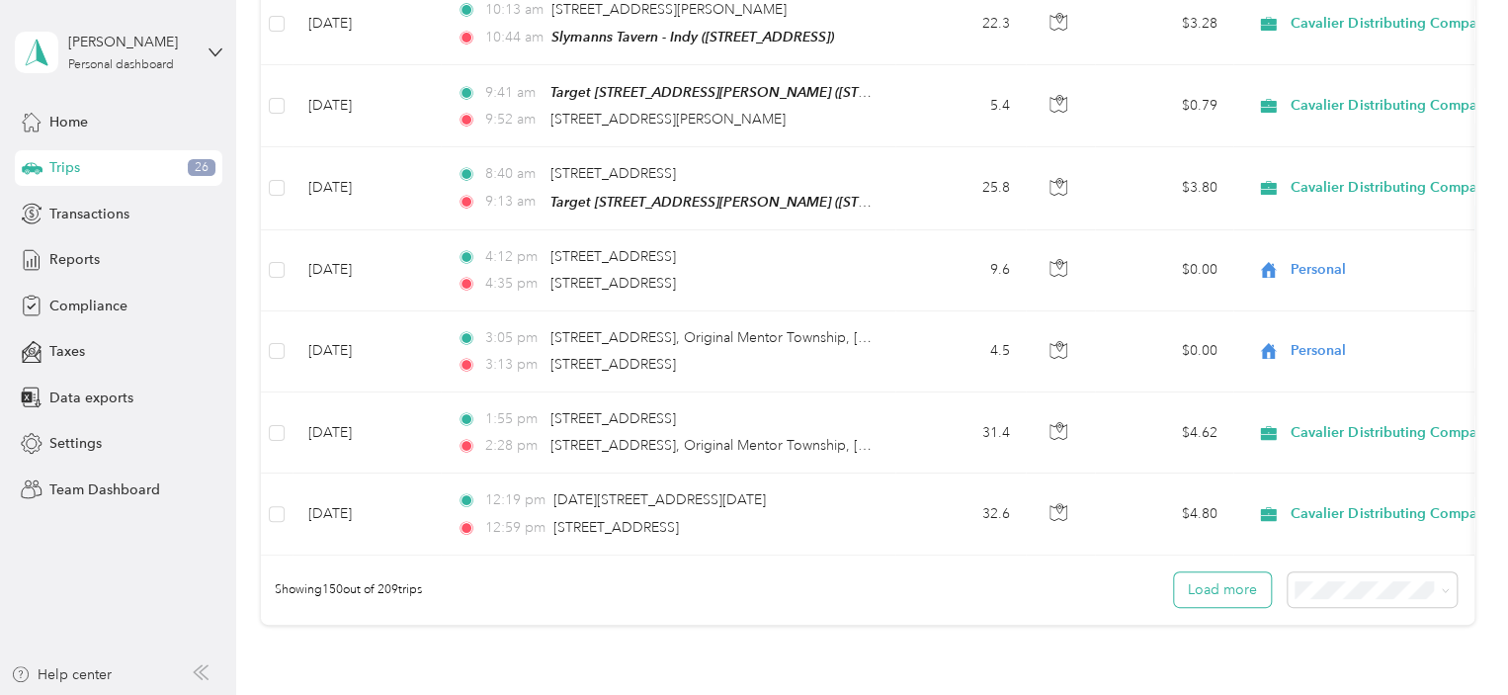
click at [1215, 572] on button "Load more" at bounding box center [1222, 589] width 97 height 35
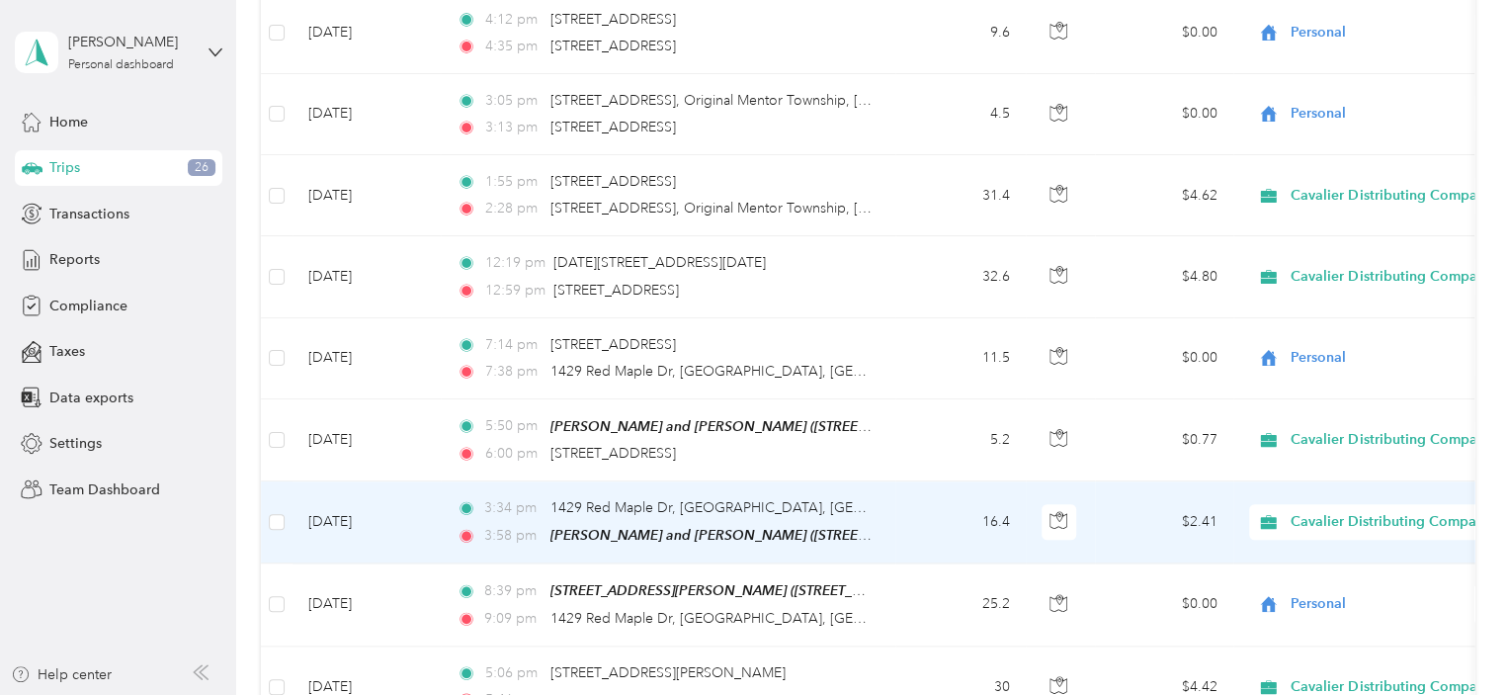
scroll to position [12451, 0]
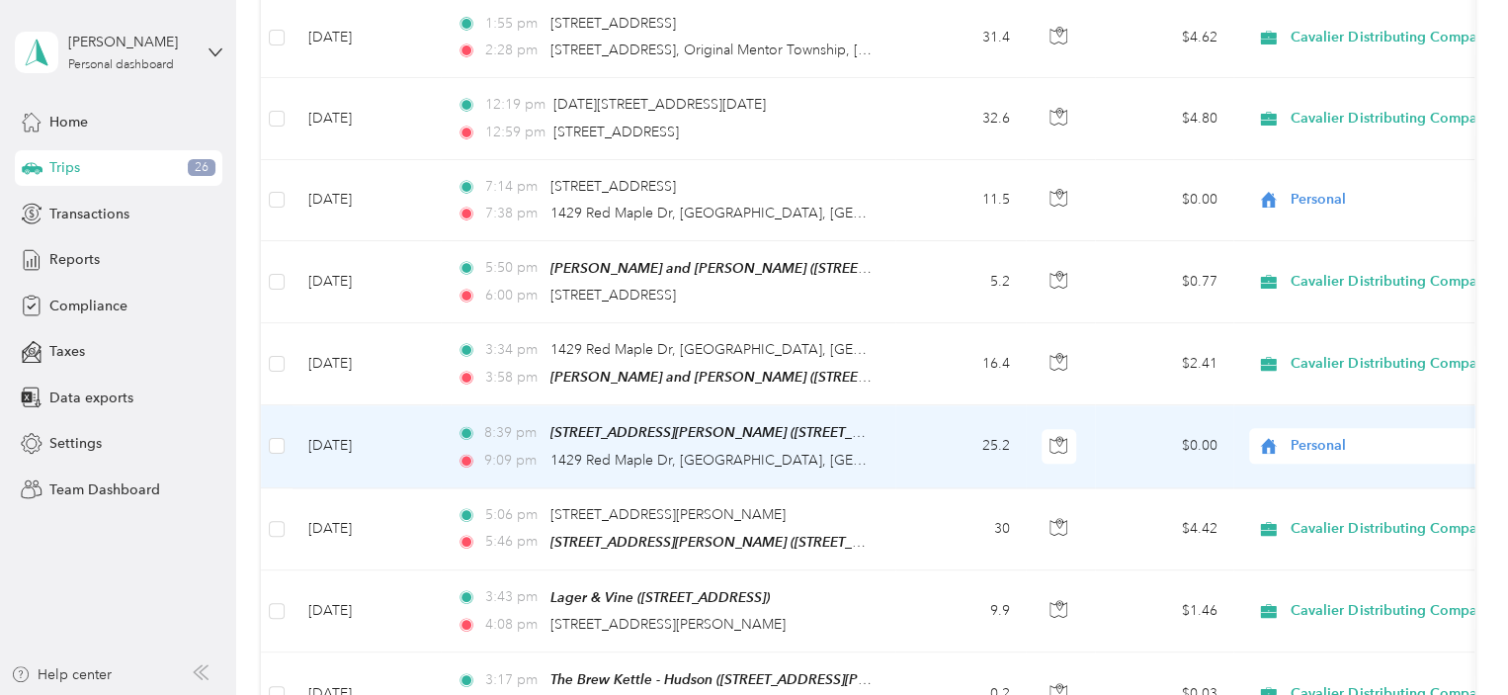
click at [1346, 435] on span "Personal" at bounding box center [1381, 446] width 181 height 22
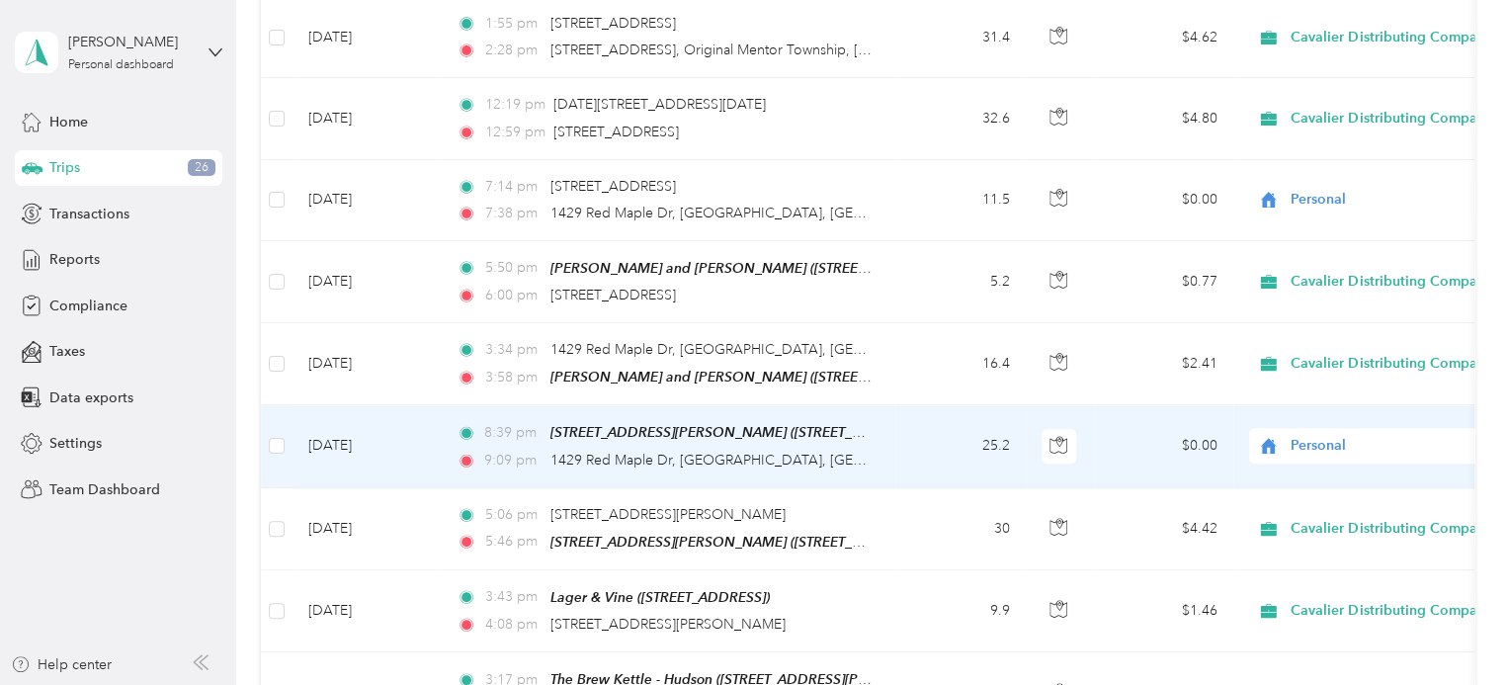
click at [1363, 361] on span "Cavalier Distributing Company" at bounding box center [1397, 364] width 201 height 21
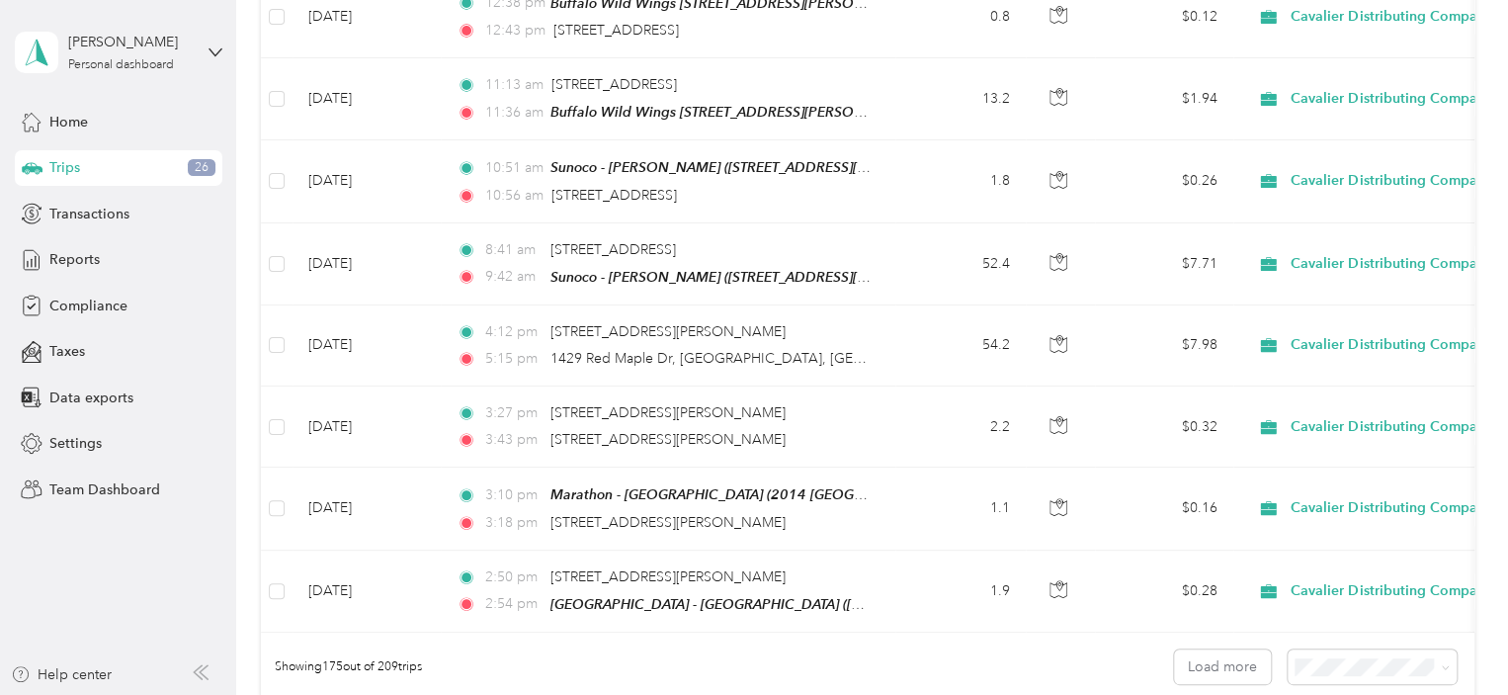
scroll to position [14032, 0]
click at [1206, 648] on button "Load more" at bounding box center [1222, 665] width 97 height 35
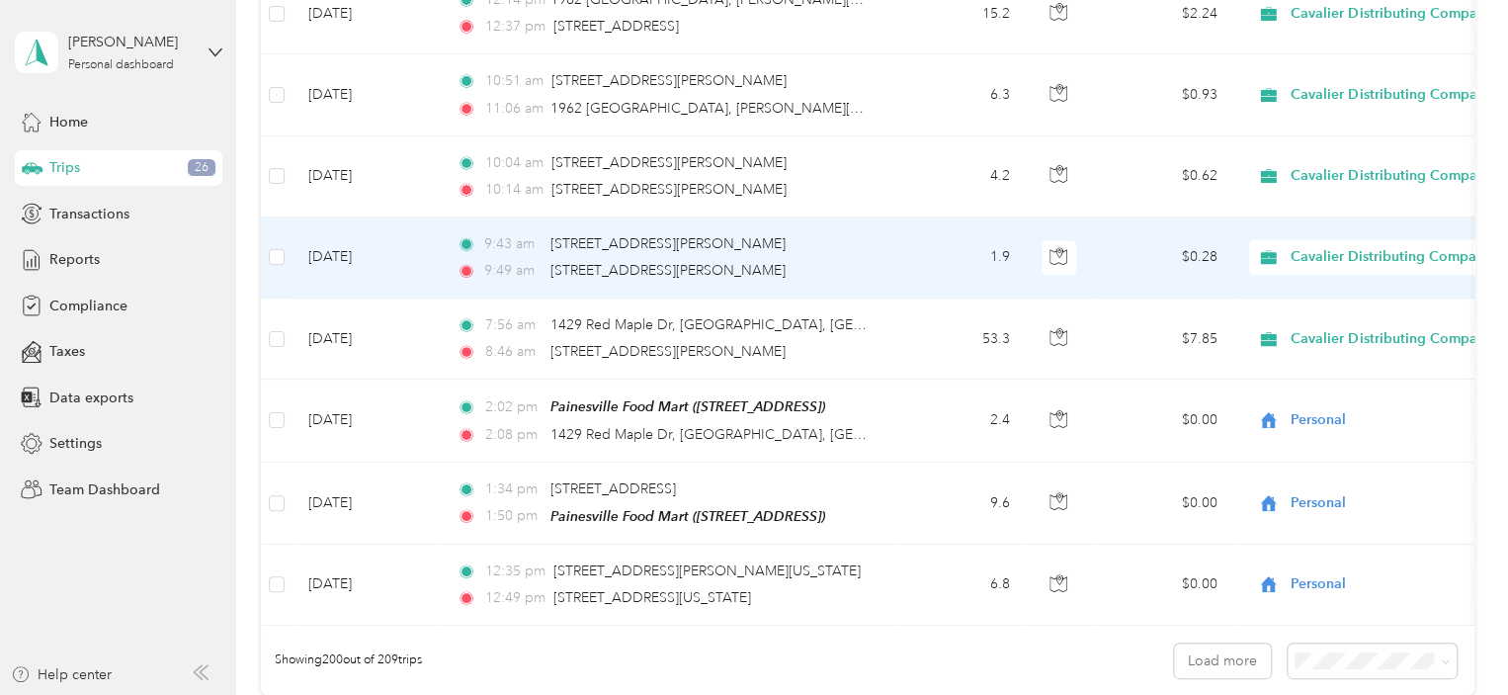
scroll to position [16107, 0]
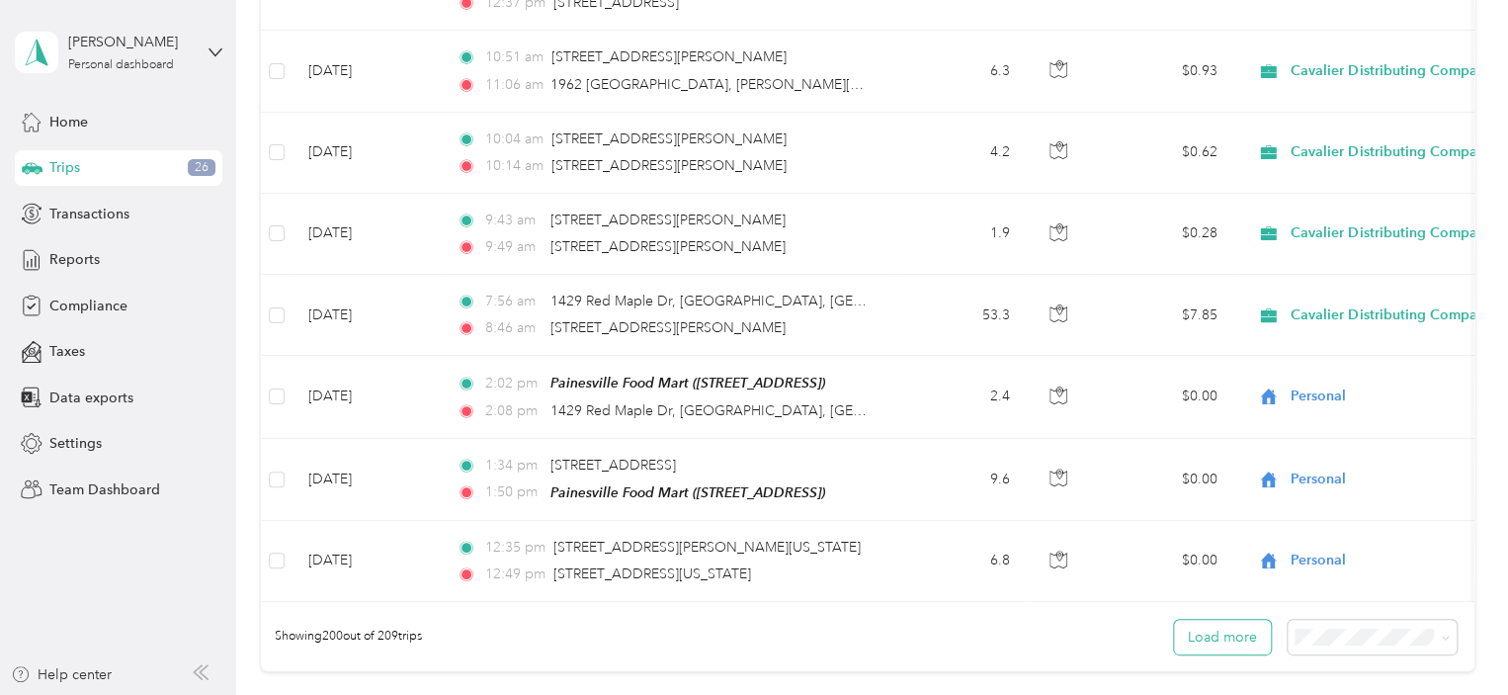
click at [1223, 620] on button "Load more" at bounding box center [1222, 637] width 97 height 35
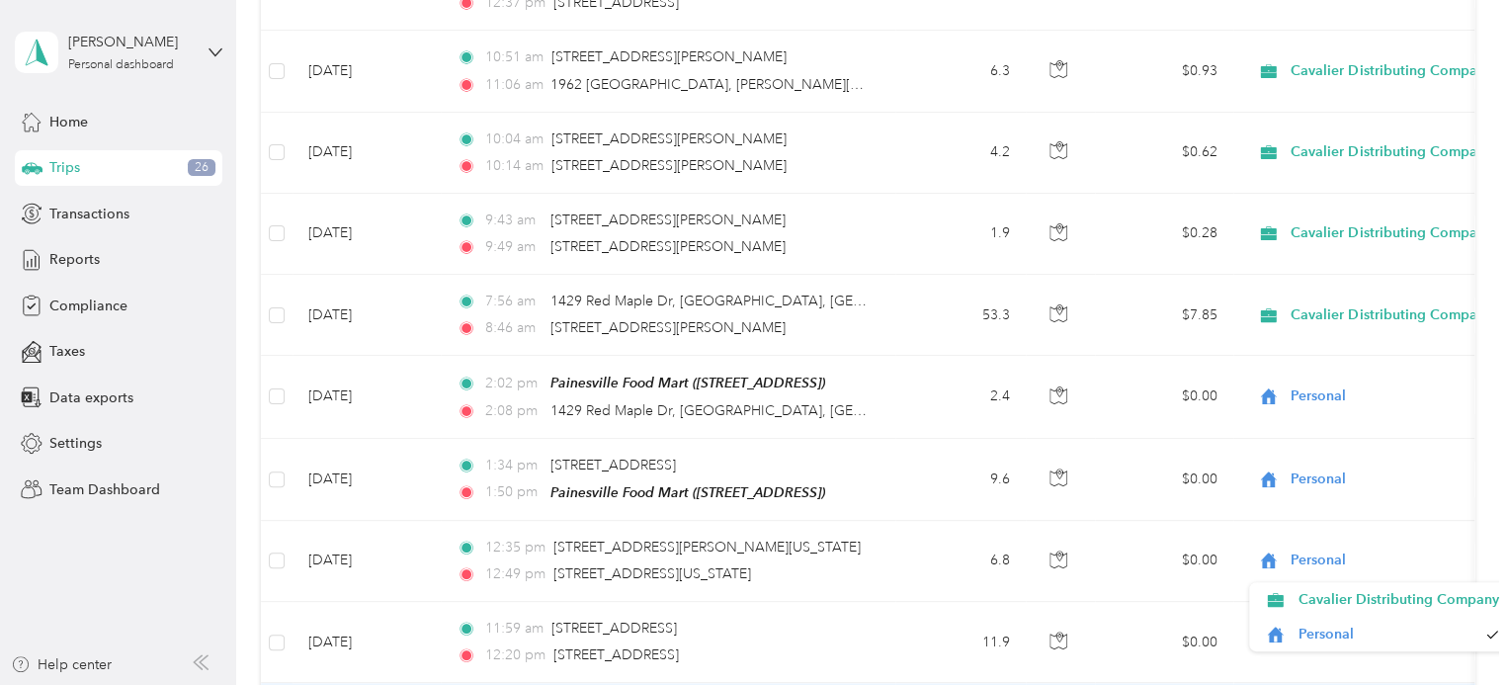
click at [1343, 627] on span "Personal" at bounding box center [1386, 634] width 179 height 21
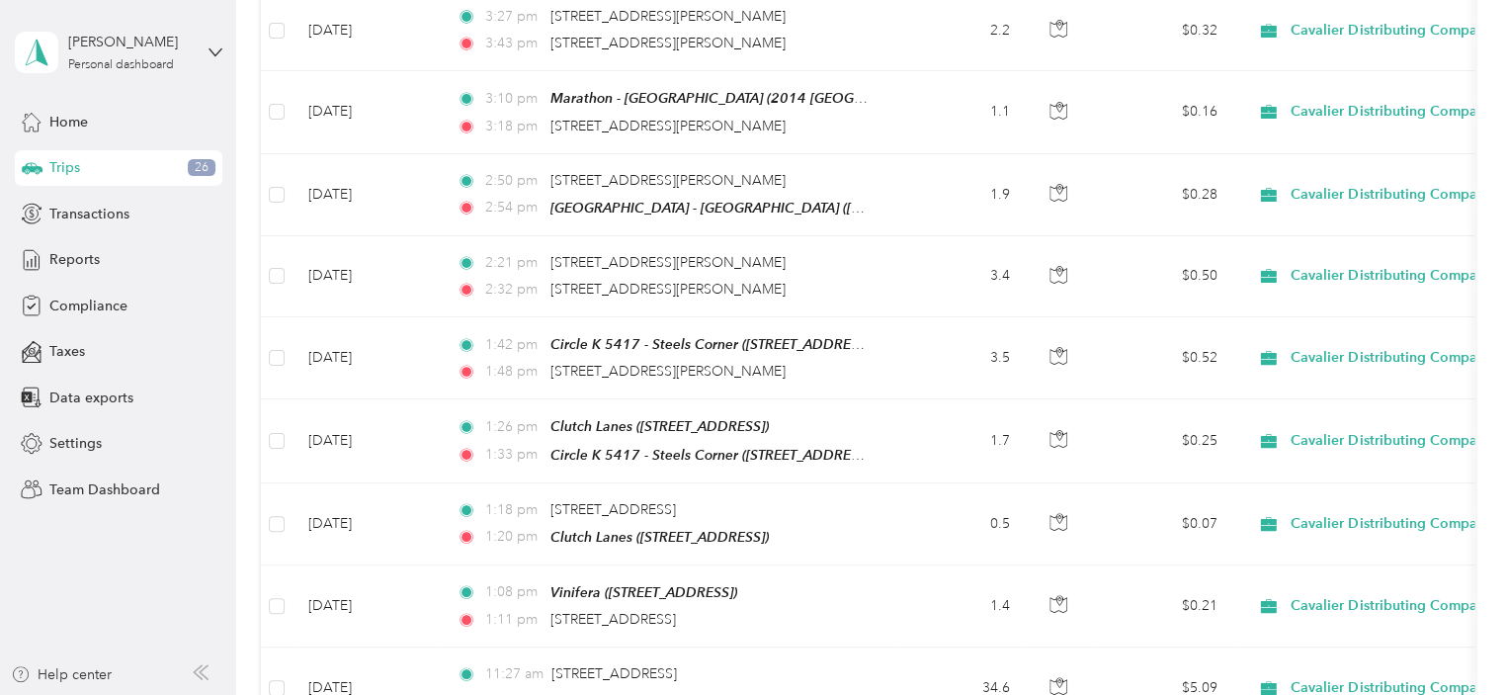
scroll to position [0, 0]
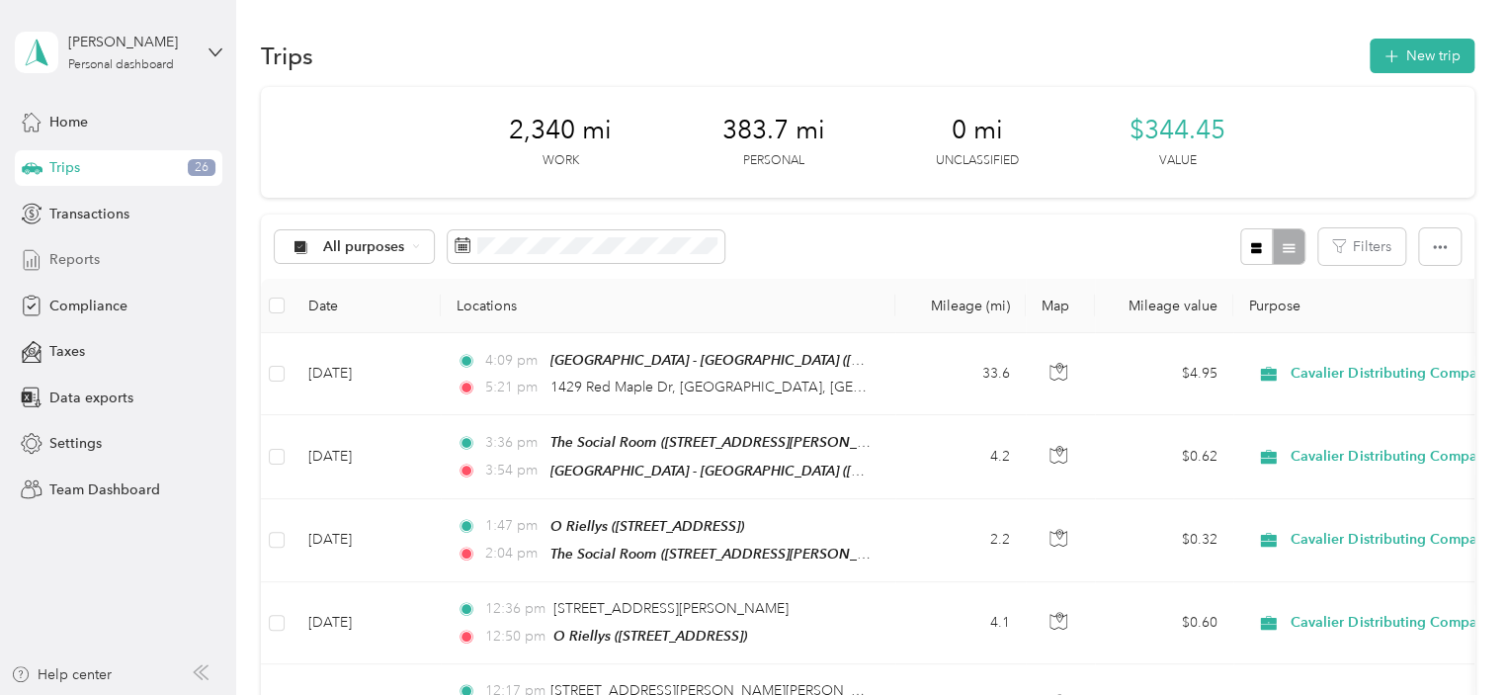
click at [77, 264] on span "Reports" at bounding box center [74, 259] width 50 height 21
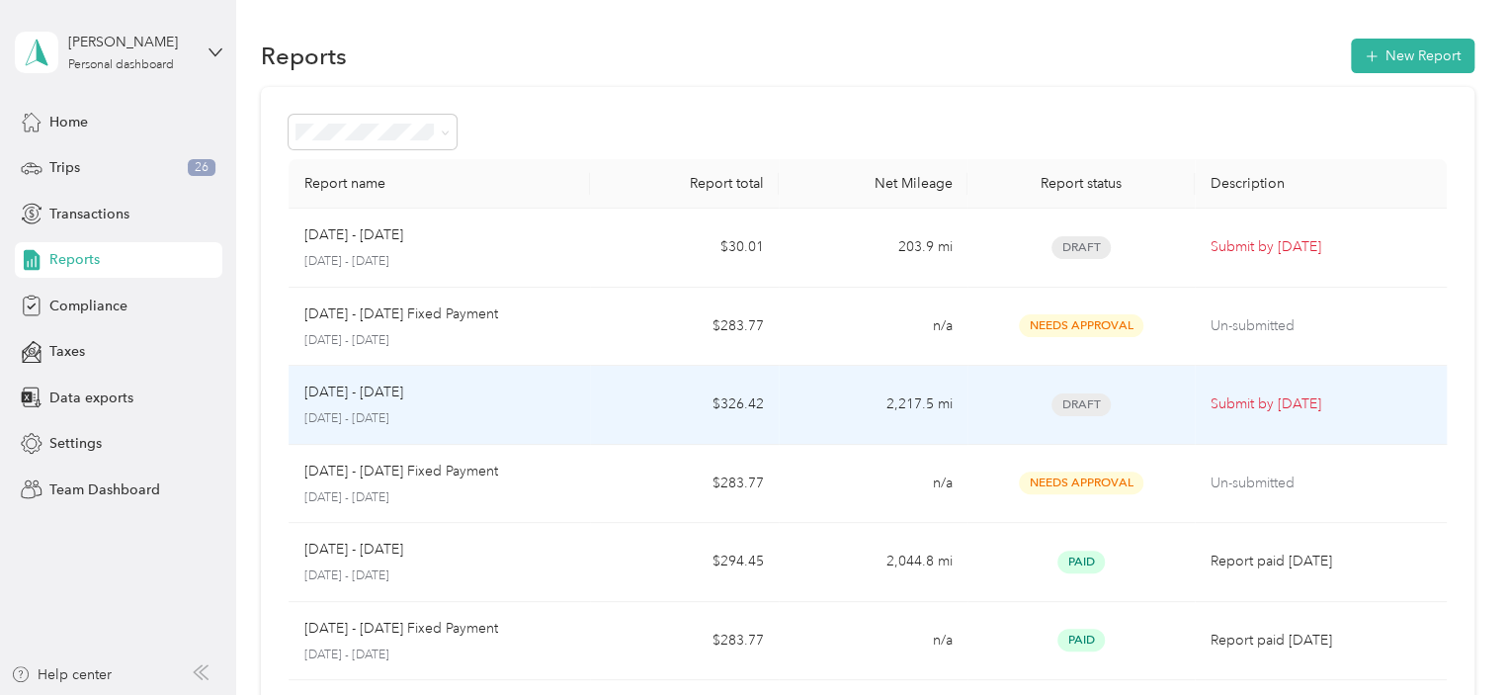
click at [546, 398] on div "[DATE] - [DATE]" at bounding box center [439, 392] width 271 height 22
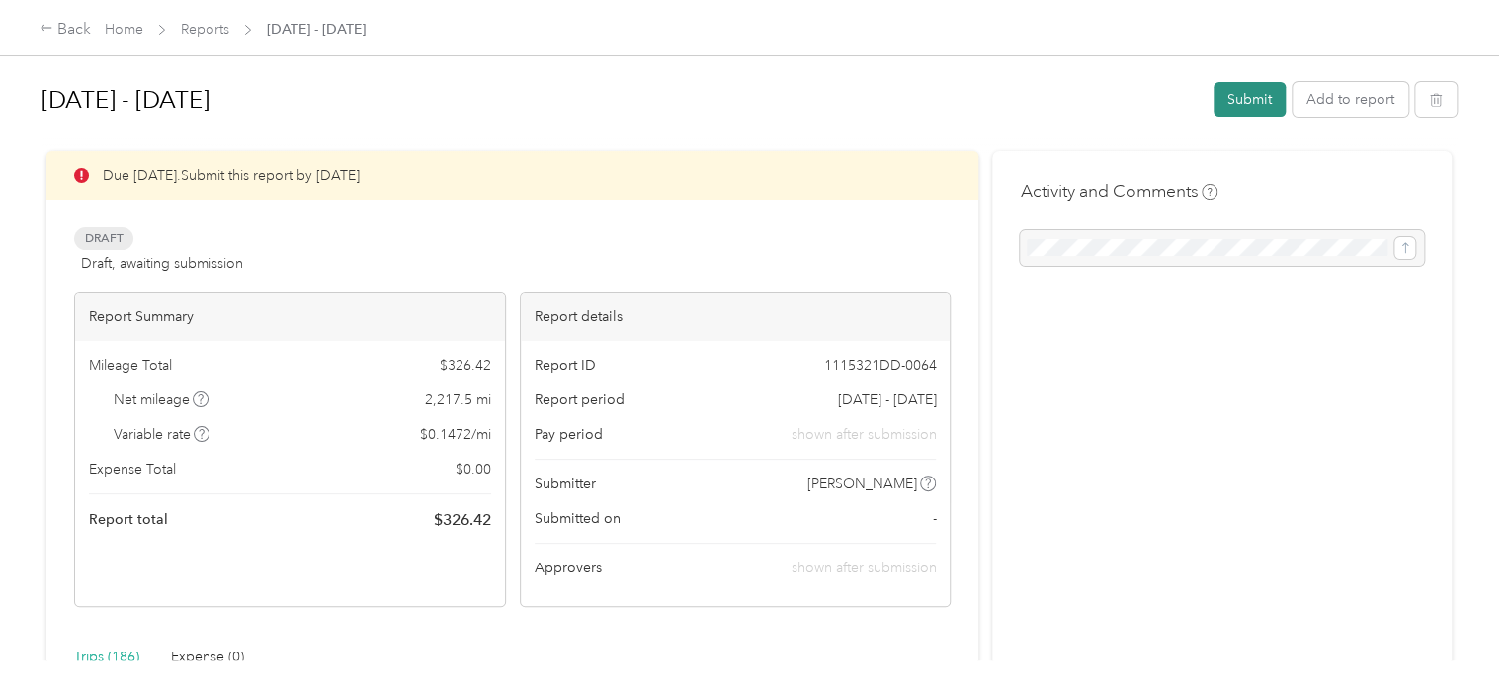
click at [1248, 92] on button "Submit" at bounding box center [1249, 99] width 72 height 35
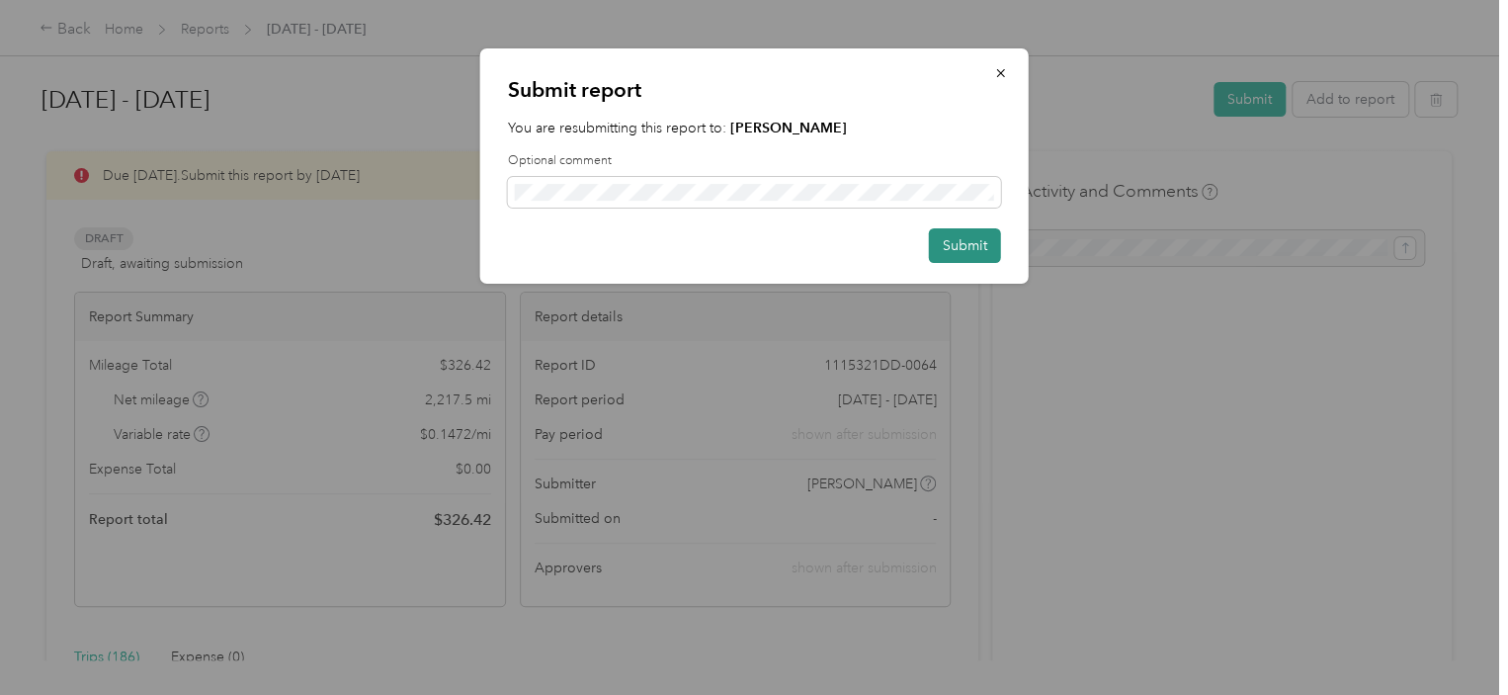
click at [980, 236] on button "Submit" at bounding box center [965, 245] width 72 height 35
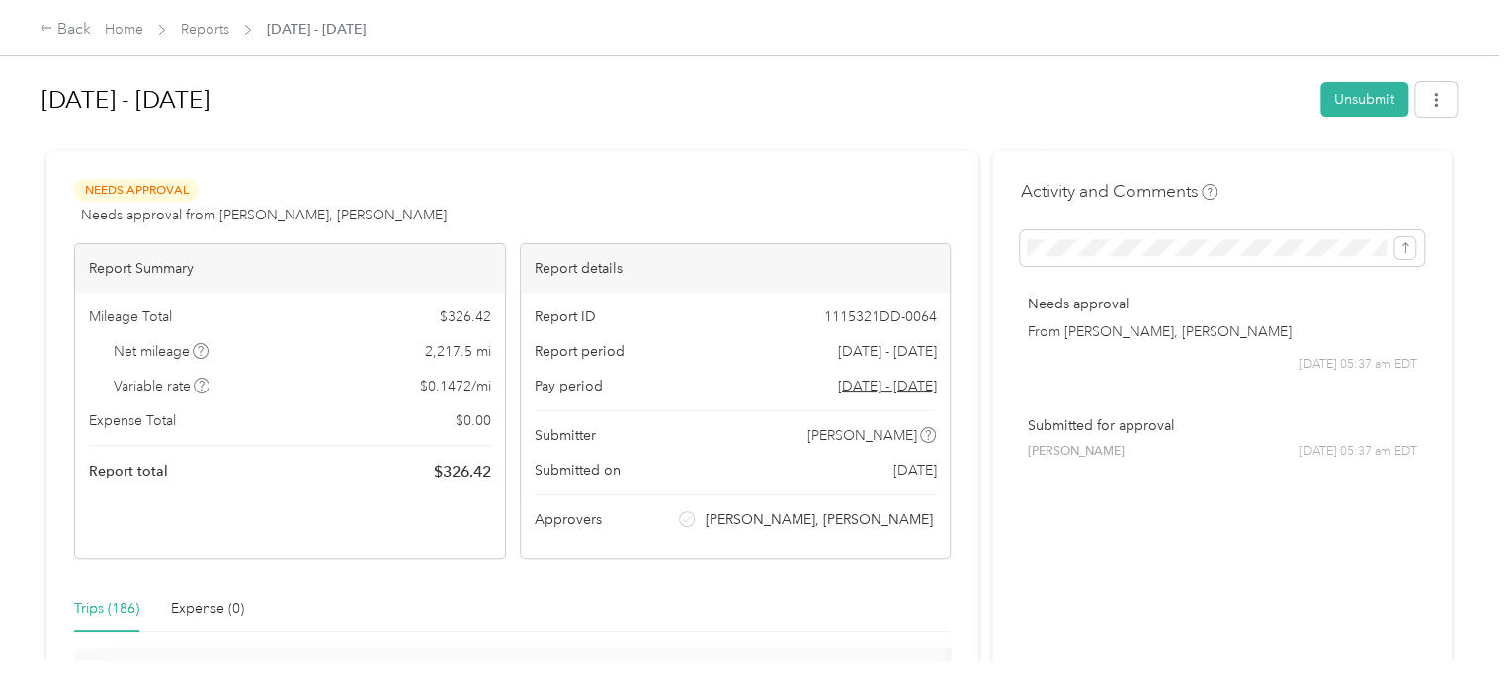
click at [103, 27] on div "Back Home Reports [DATE] - [DATE]" at bounding box center [203, 30] width 326 height 24
click at [125, 27] on link "Home" at bounding box center [124, 29] width 39 height 17
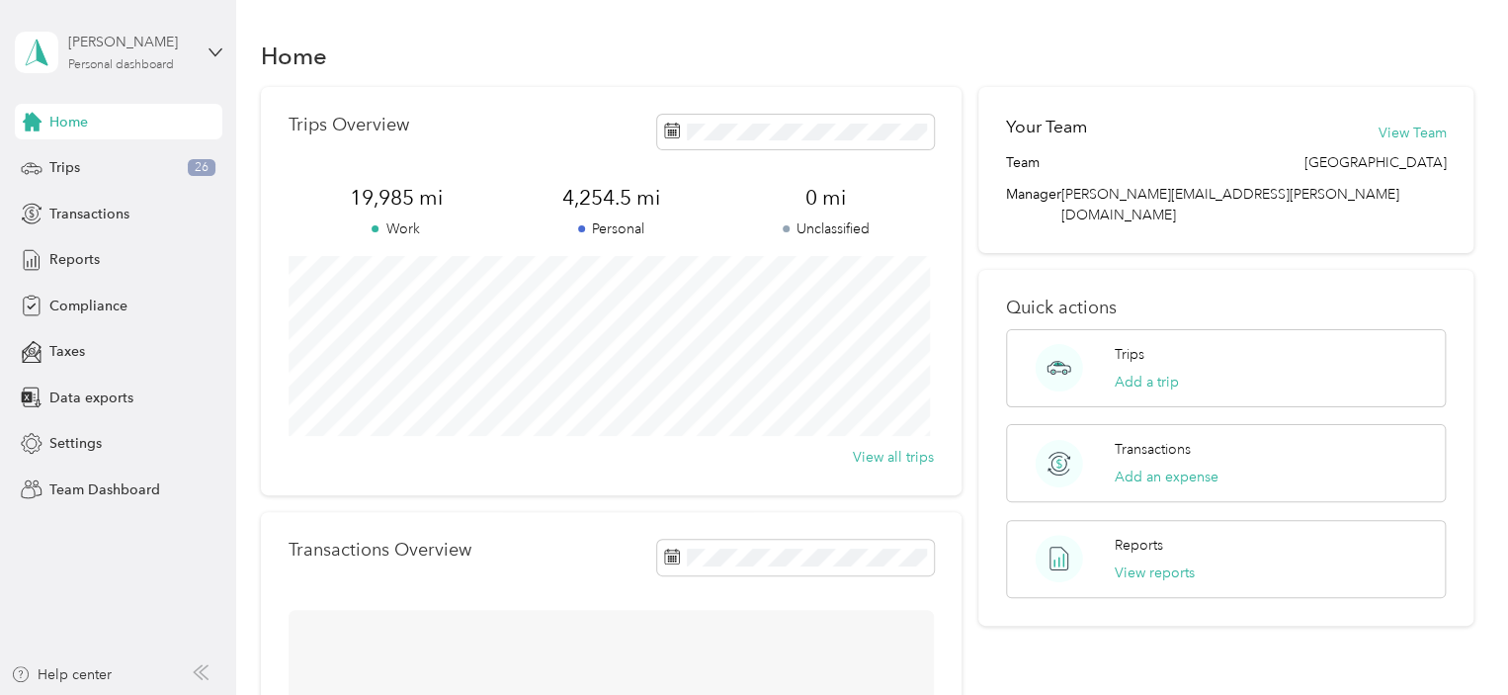
click at [142, 54] on div "[PERSON_NAME] Personal dashboard" at bounding box center [130, 52] width 124 height 40
click at [145, 164] on div "Team dashboard" at bounding box center [335, 162] width 612 height 35
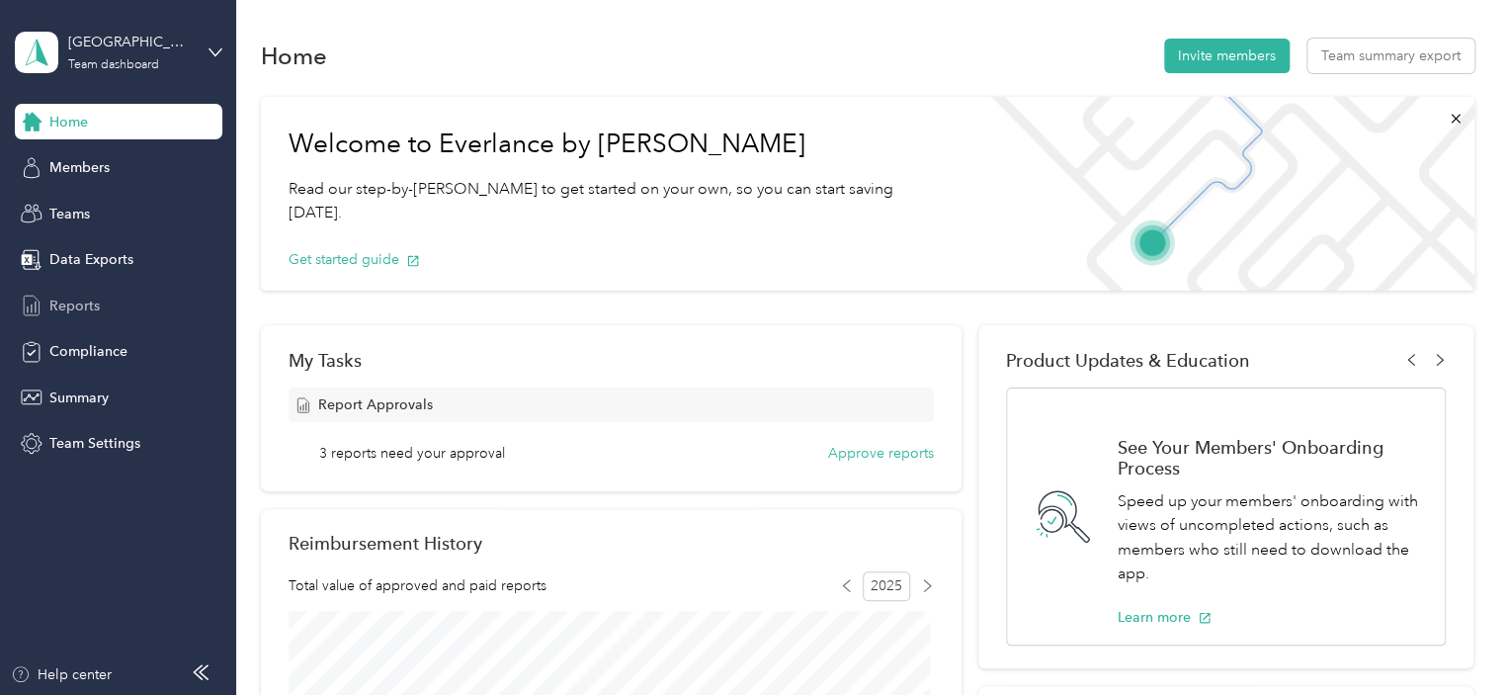
click at [77, 302] on span "Reports" at bounding box center [74, 305] width 50 height 21
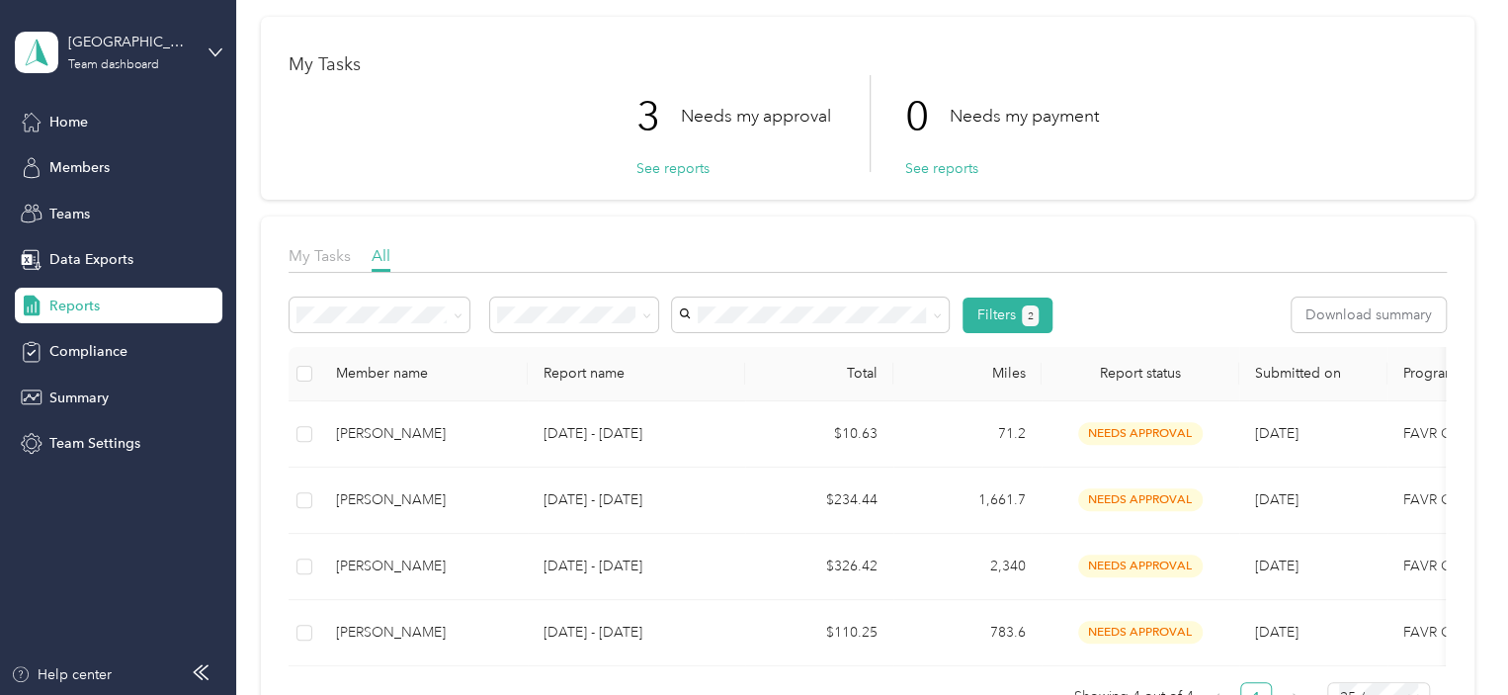
scroll to position [99, 0]
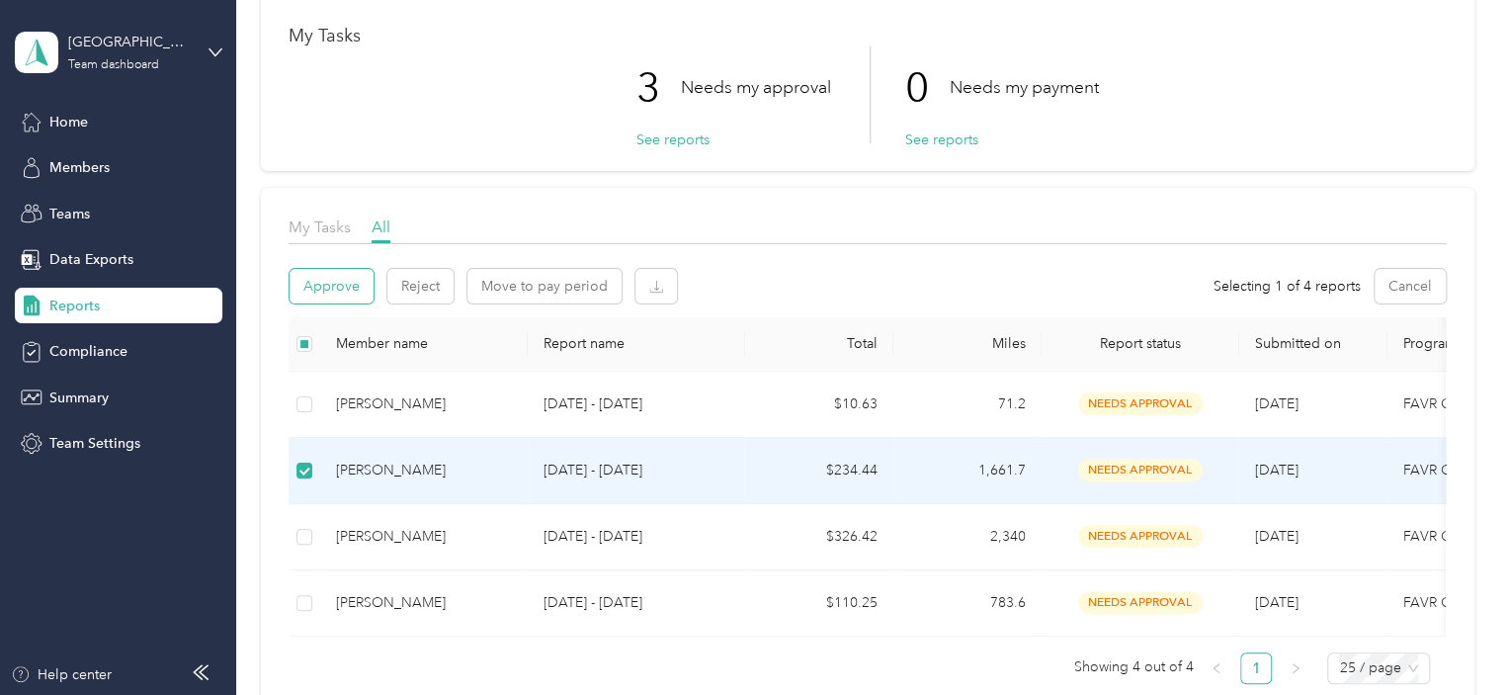
click at [352, 288] on button "Approve" at bounding box center [332, 286] width 84 height 35
